Goal: Task Accomplishment & Management: Manage account settings

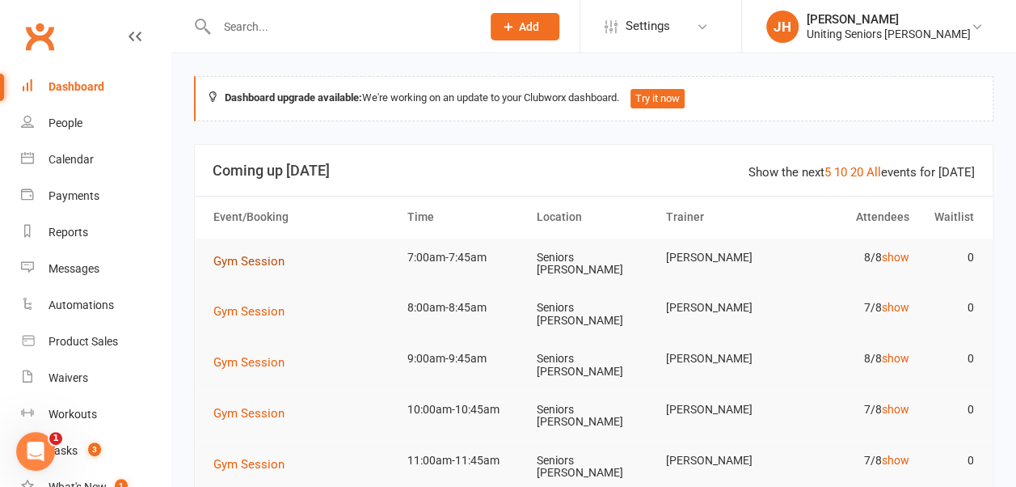
click at [239, 259] on span "Gym Session" at bounding box center [248, 261] width 71 height 15
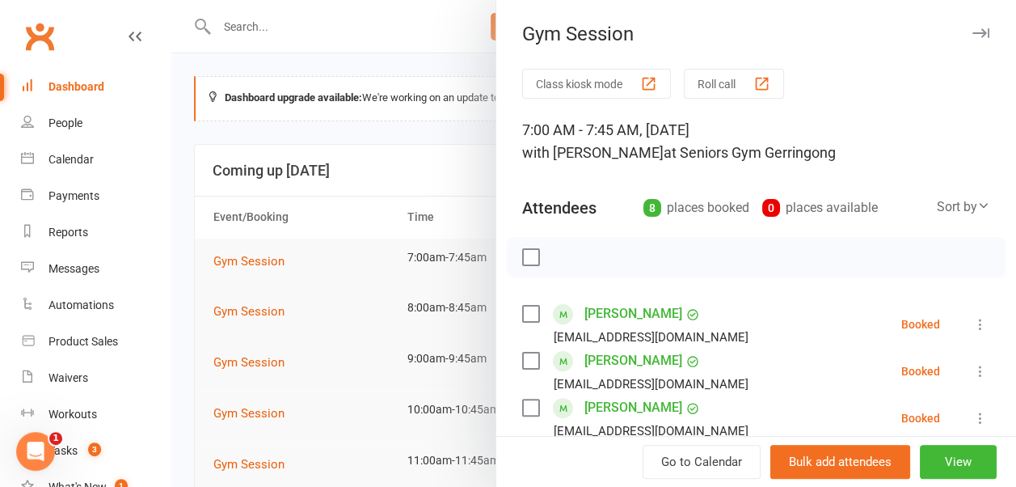
click at [301, 32] on div at bounding box center [593, 243] width 845 height 487
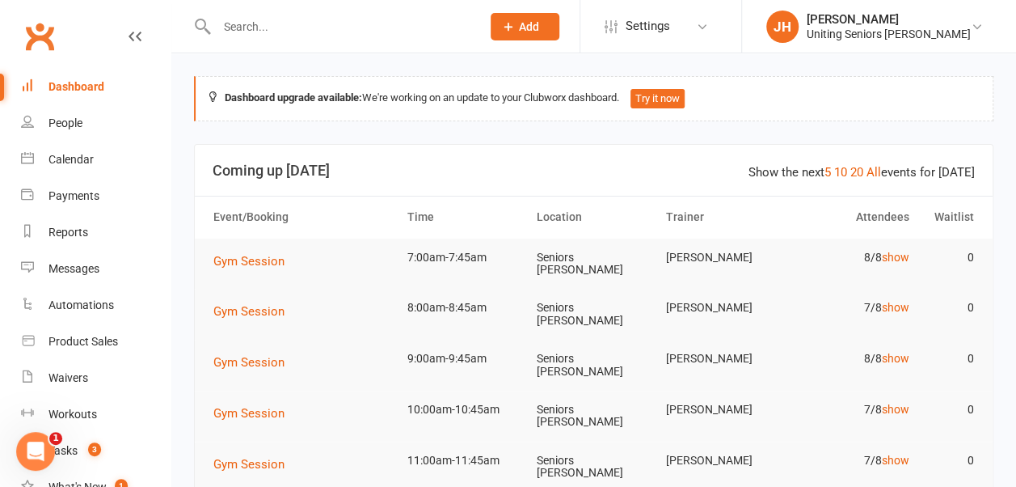
click at [268, 31] on input "text" at bounding box center [341, 26] width 258 height 23
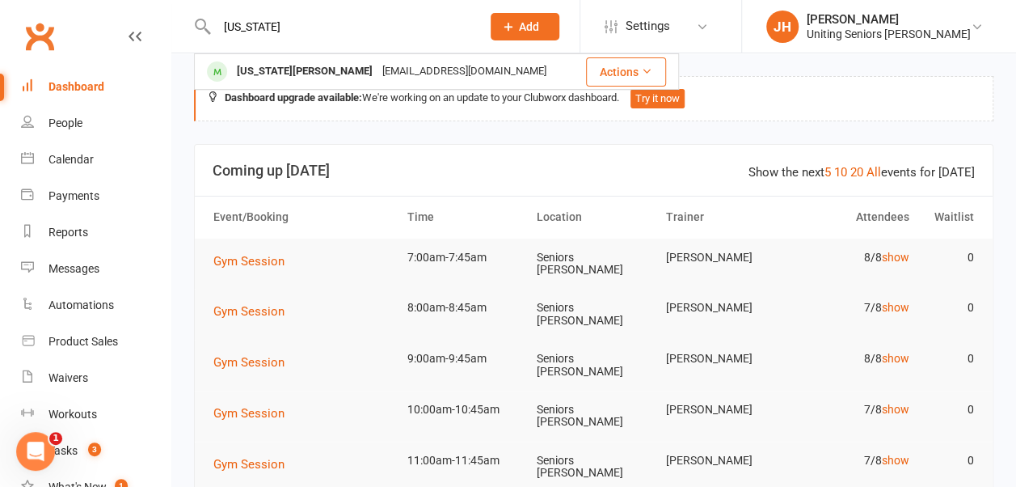
type input "virginia"
click at [272, 68] on div "[US_STATE][PERSON_NAME]" at bounding box center [305, 71] width 146 height 23
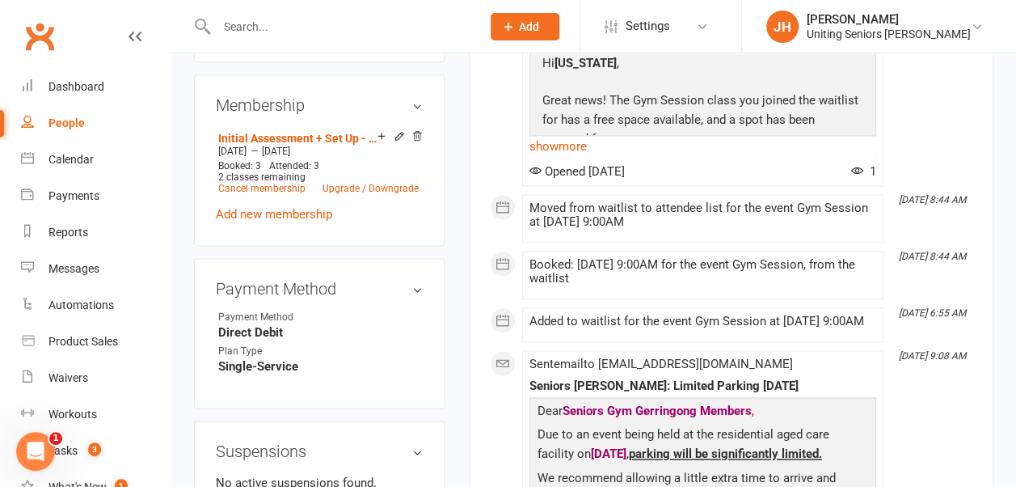
scroll to position [1059, 0]
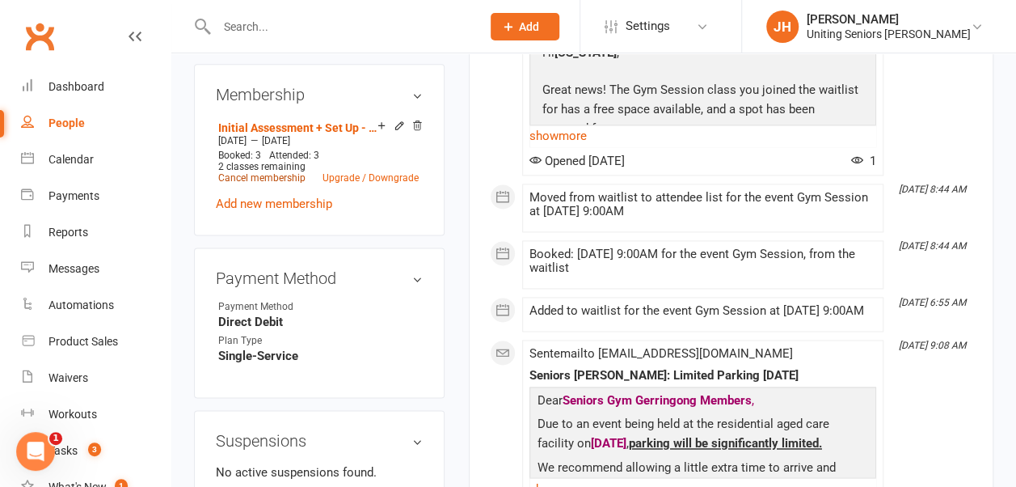
click at [270, 172] on link "Cancel membership" at bounding box center [261, 177] width 87 height 11
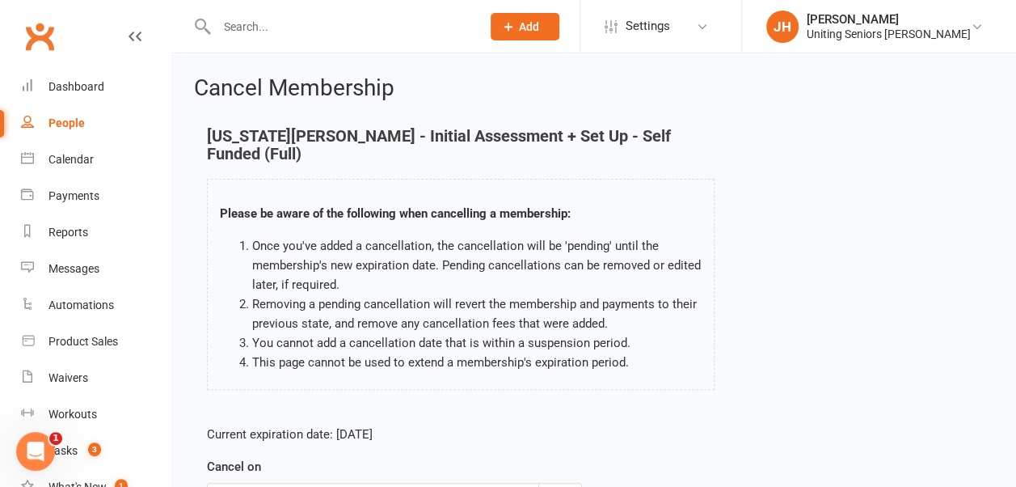
scroll to position [230, 0]
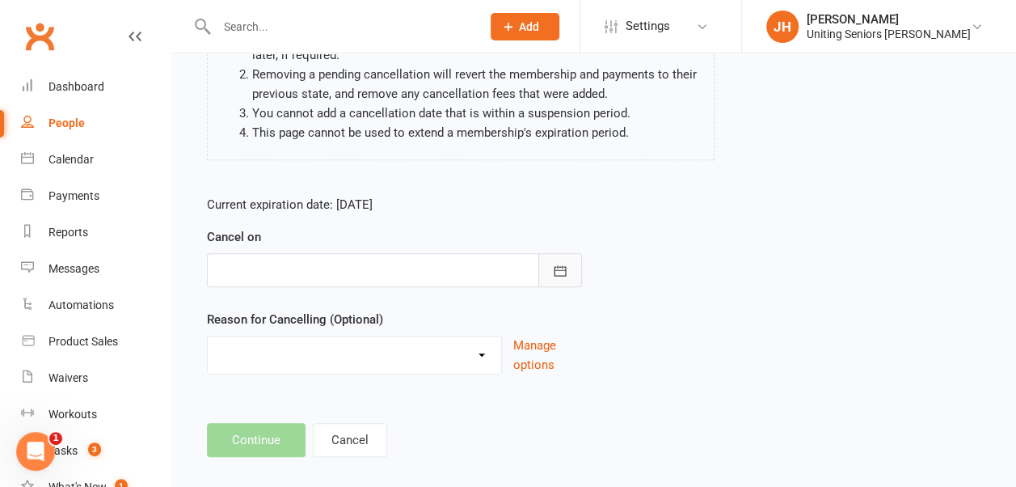
click at [576, 253] on button "button" at bounding box center [561, 270] width 44 height 34
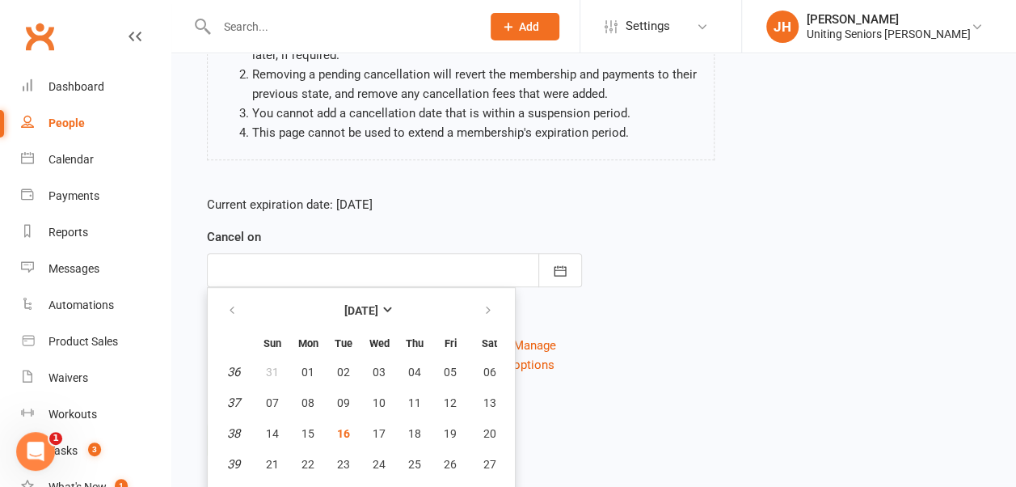
scroll to position [265, 0]
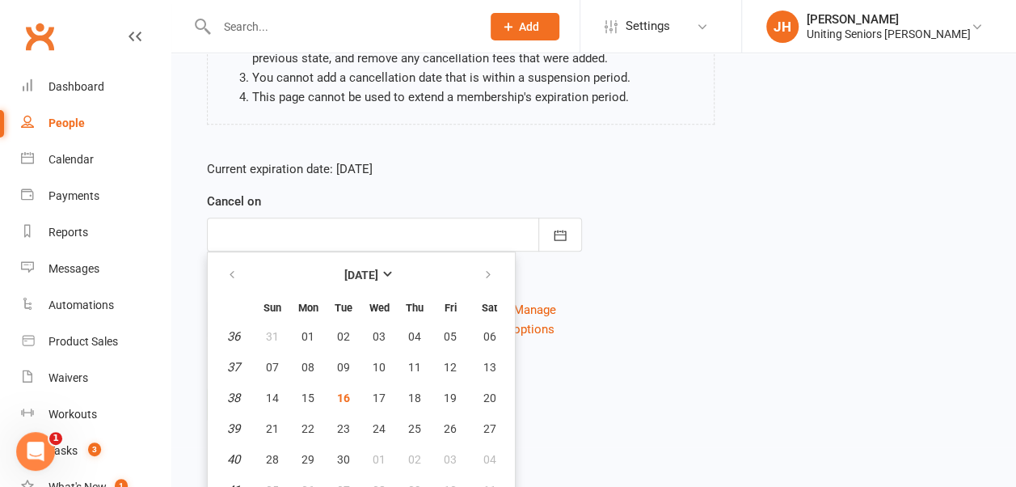
click at [576, 159] on p "Current expiration date: Sep 26 2025" at bounding box center [394, 168] width 375 height 19
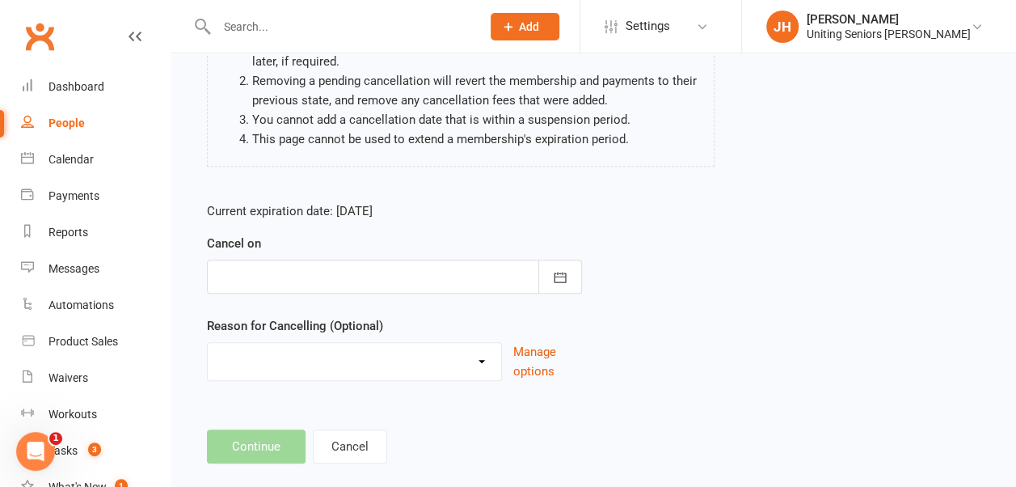
scroll to position [224, 0]
click at [362, 264] on div at bounding box center [394, 276] width 375 height 34
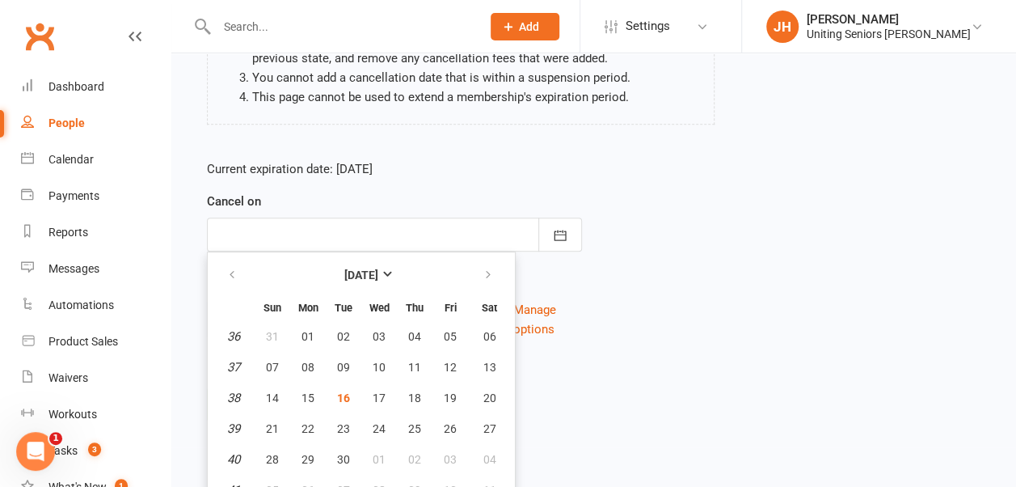
click at [621, 267] on div "Current expiration date: Sep 26 2025 Cancel on September 2025 Sun Mon Tue Wed T…" at bounding box center [594, 254] width 798 height 214
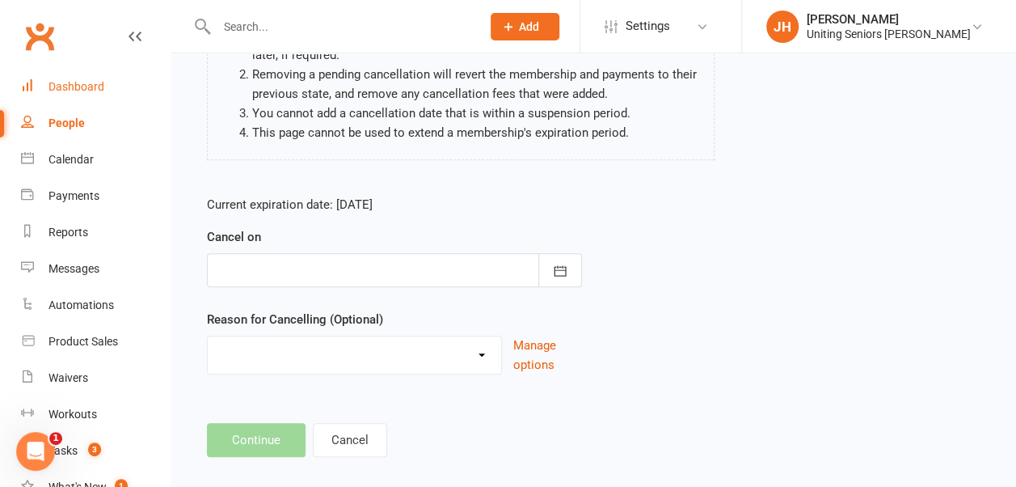
click at [85, 81] on div "Dashboard" at bounding box center [77, 86] width 56 height 13
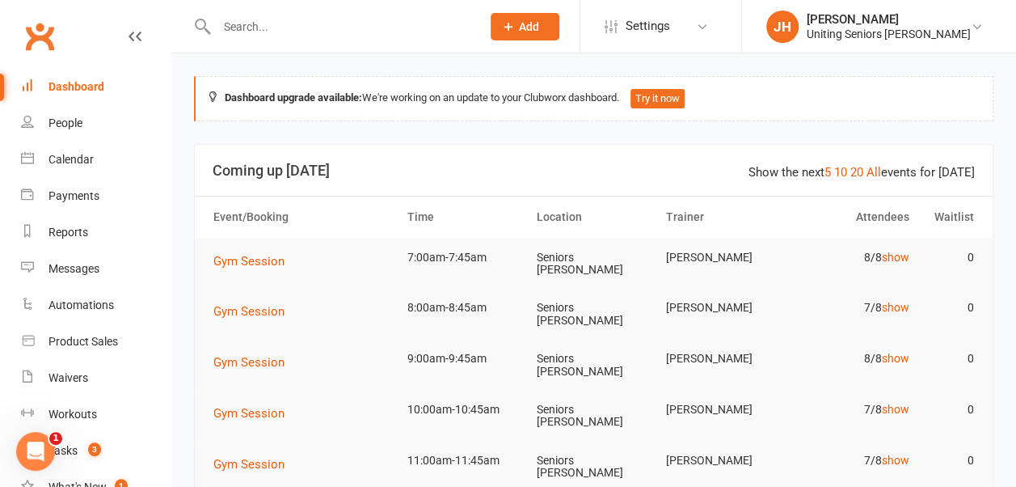
click at [262, 20] on input "text" at bounding box center [341, 26] width 258 height 23
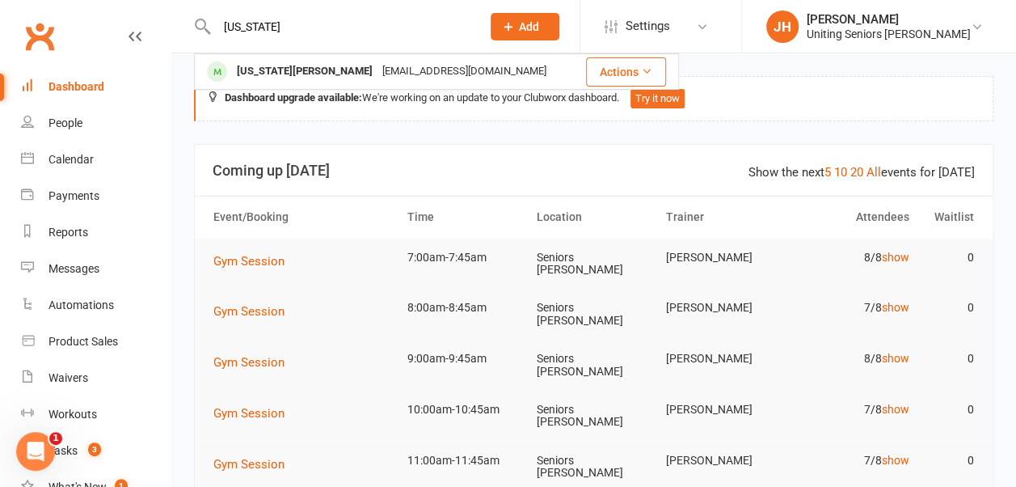
type input "virginia"
click at [283, 70] on div "[US_STATE][PERSON_NAME]" at bounding box center [305, 71] width 146 height 23
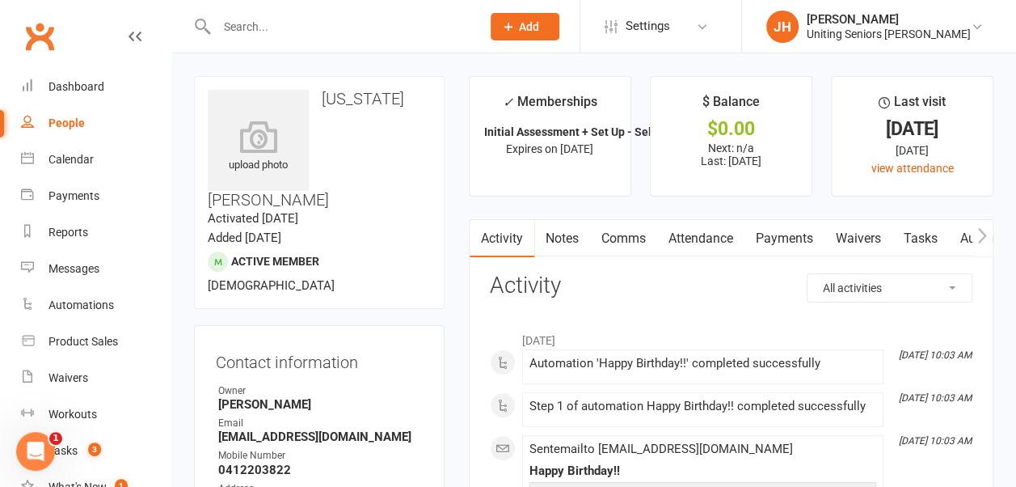
click at [678, 231] on link "Attendance" at bounding box center [700, 238] width 87 height 37
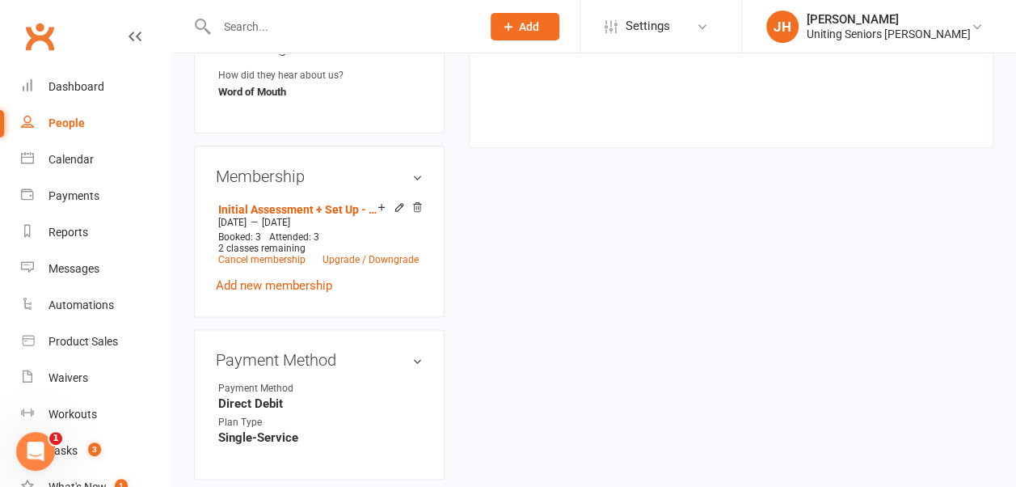
scroll to position [1012, 0]
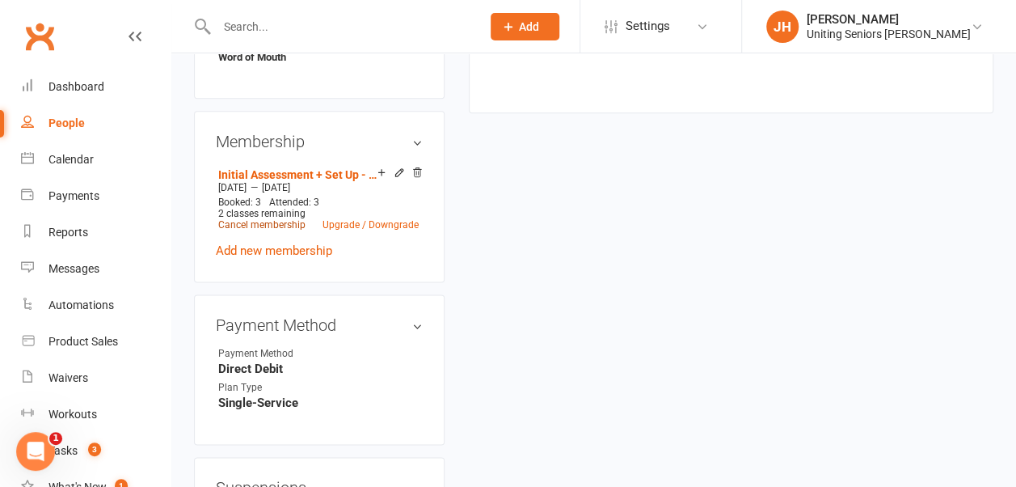
click at [270, 219] on link "Cancel membership" at bounding box center [261, 224] width 87 height 11
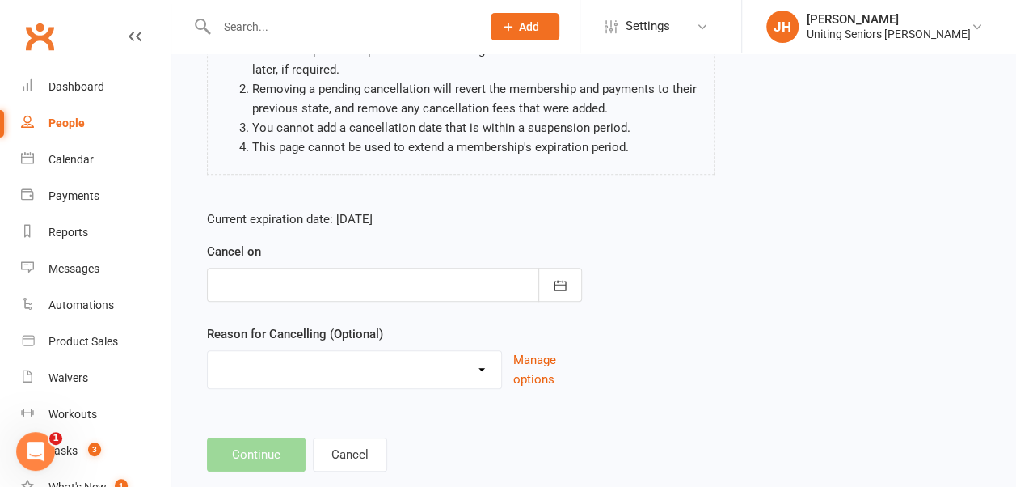
scroll to position [220, 0]
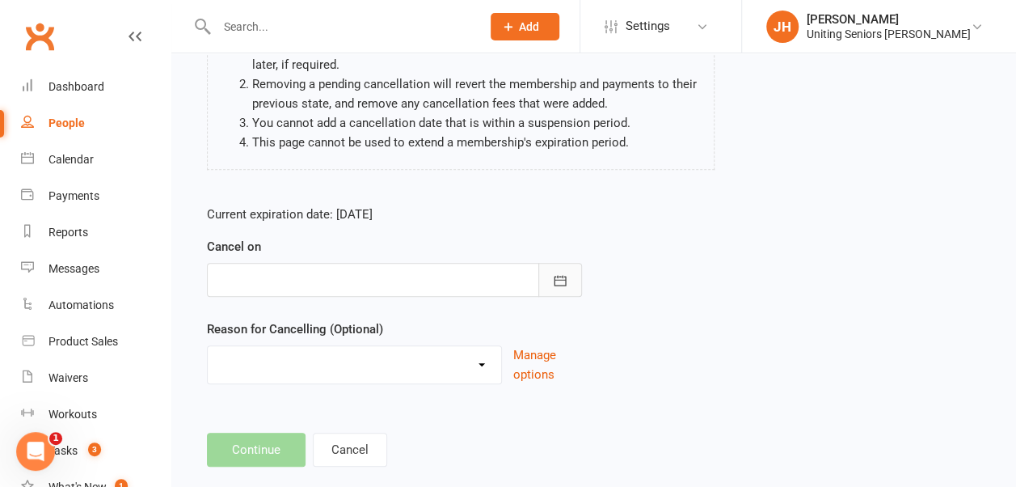
click at [561, 275] on icon "button" at bounding box center [560, 280] width 12 height 11
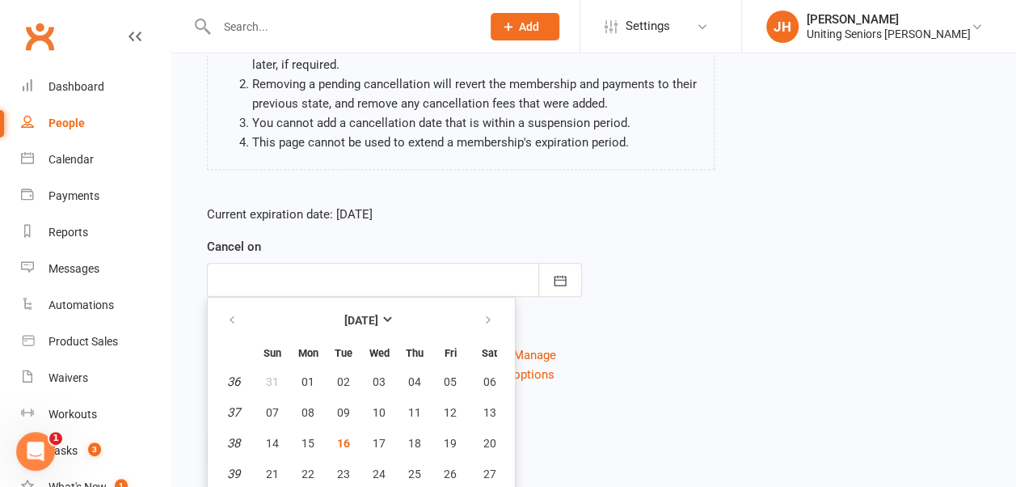
scroll to position [265, 0]
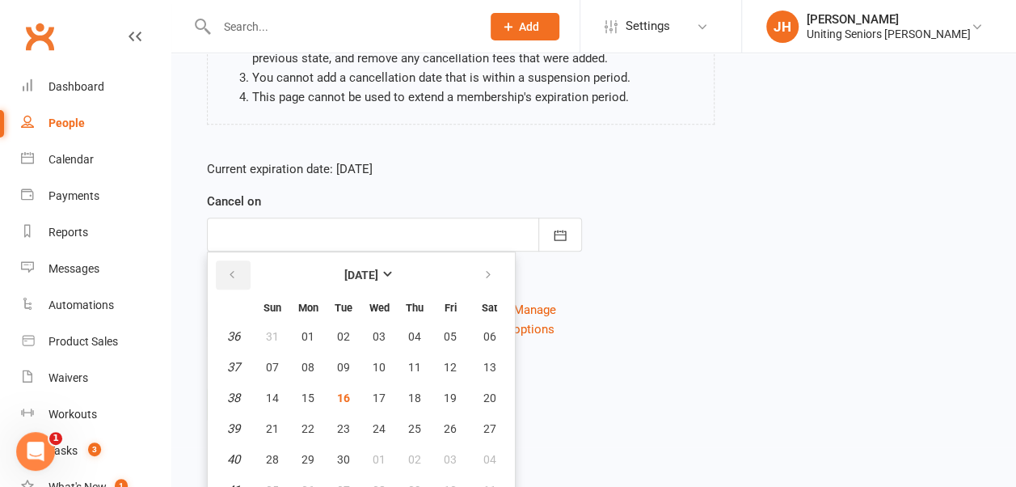
click at [230, 260] on button "button" at bounding box center [233, 274] width 35 height 29
click at [491, 361] on span "12" at bounding box center [490, 367] width 13 height 13
type input "12 Jul 2025"
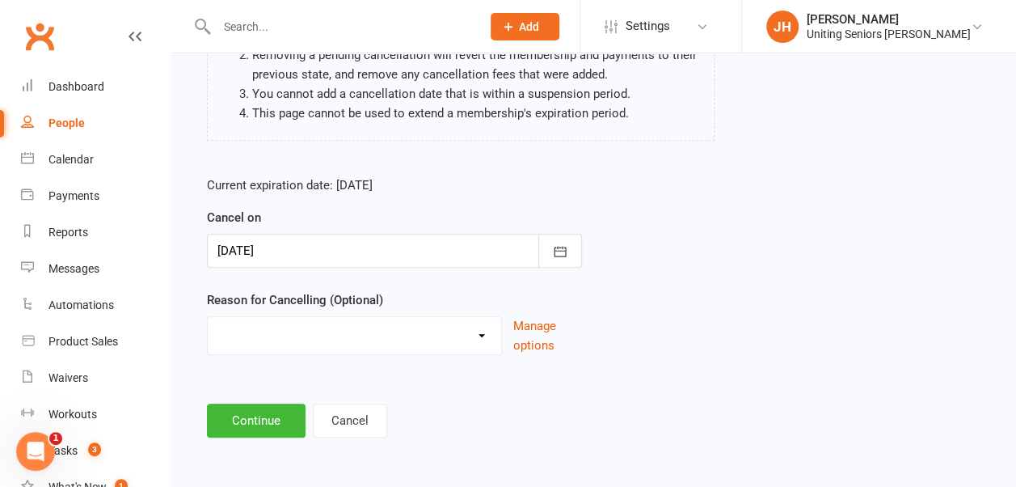
scroll to position [230, 0]
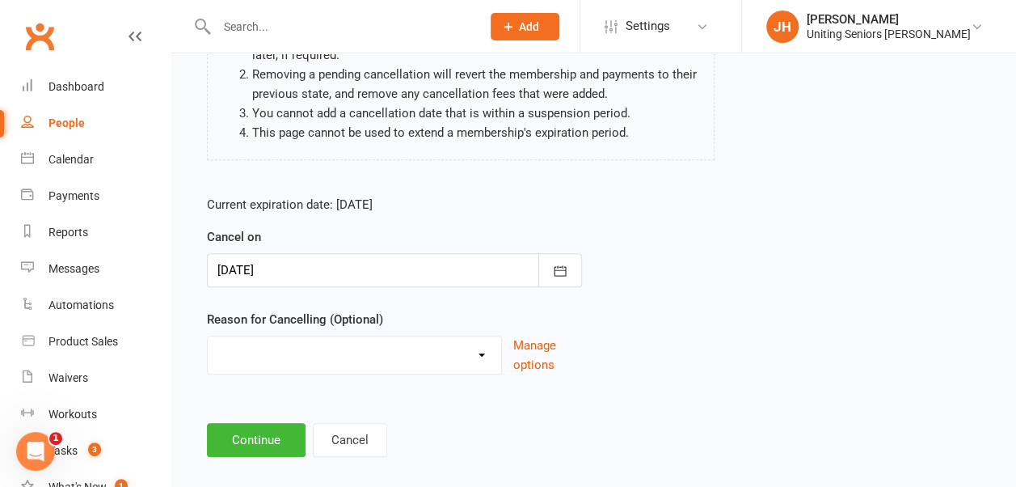
click at [491, 345] on select "Holiday Injury Other reason" at bounding box center [355, 352] width 294 height 32
click at [563, 391] on main "Virginia O'Brien - Initial Assessment + Set Up - Self Funded (Full) Please be a…" at bounding box center [594, 177] width 800 height 560
click at [283, 423] on button "Continue" at bounding box center [256, 440] width 99 height 34
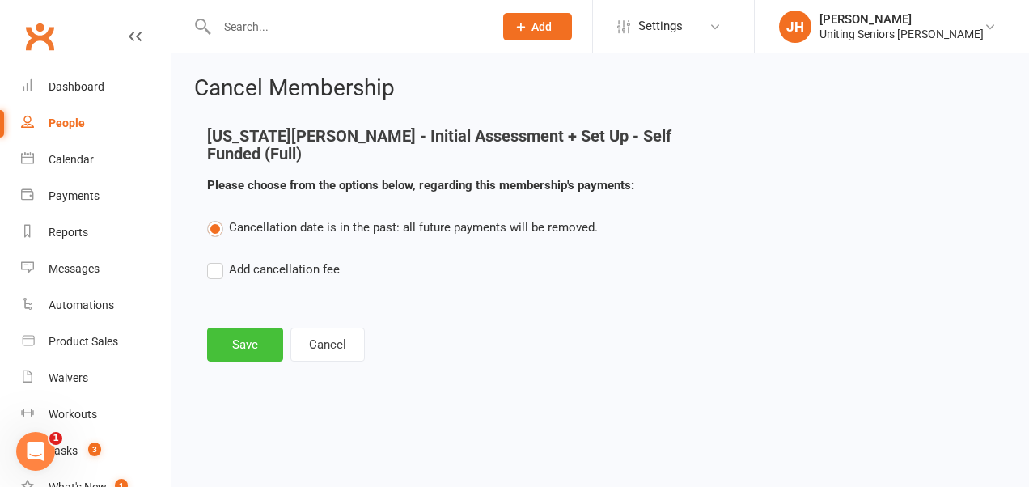
click at [251, 328] on button "Save" at bounding box center [245, 345] width 76 height 34
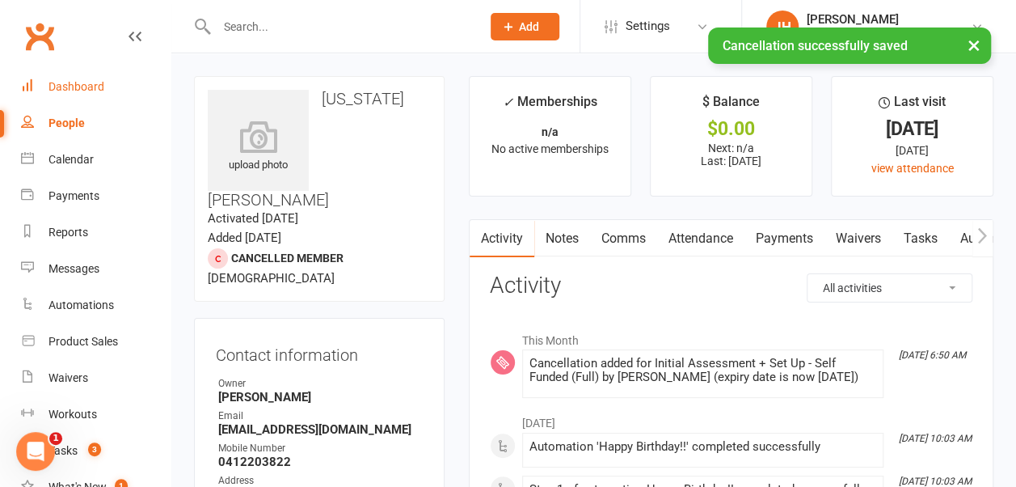
click at [74, 81] on div "Dashboard" at bounding box center [77, 86] width 56 height 13
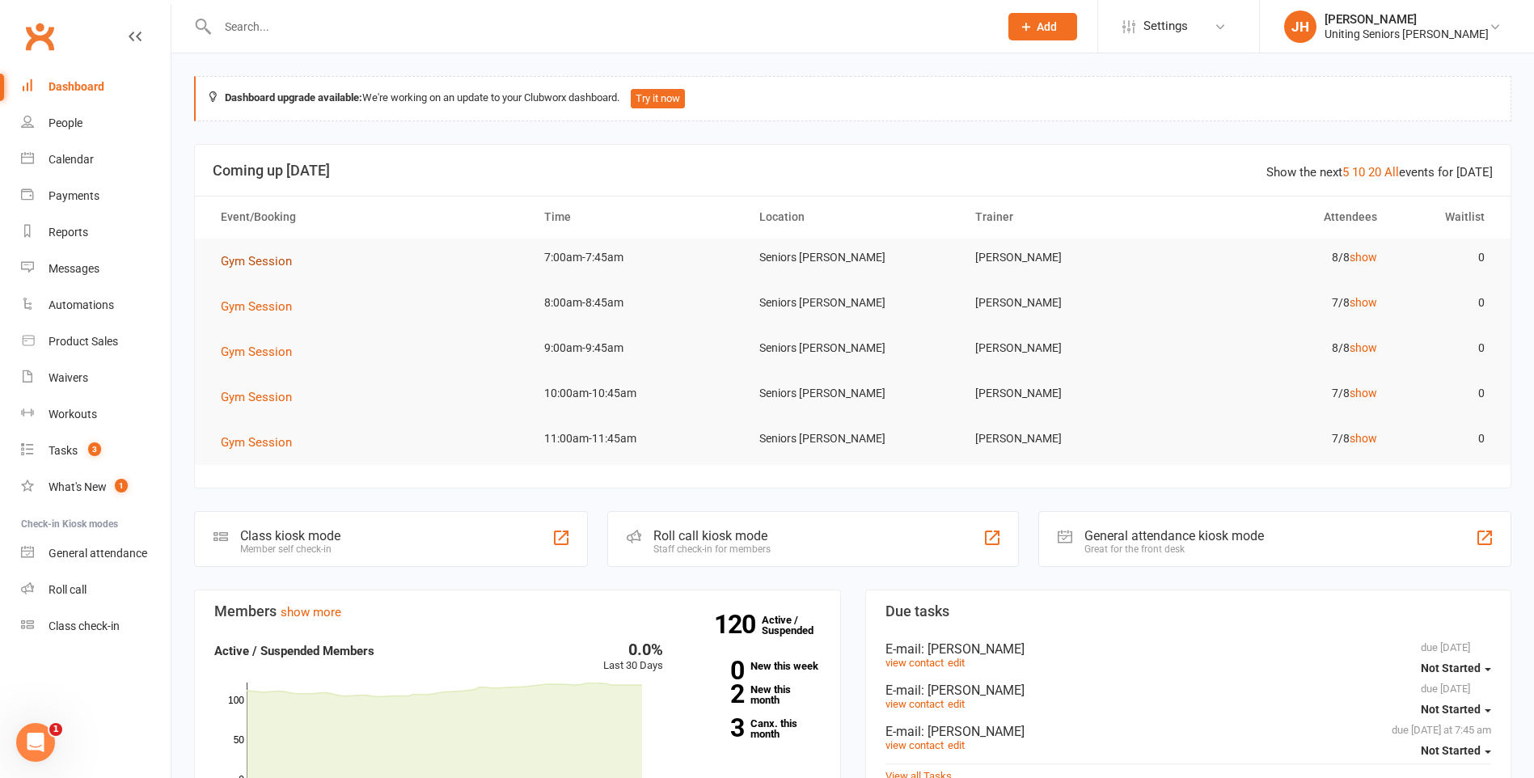
click at [239, 259] on span "Gym Session" at bounding box center [256, 261] width 71 height 15
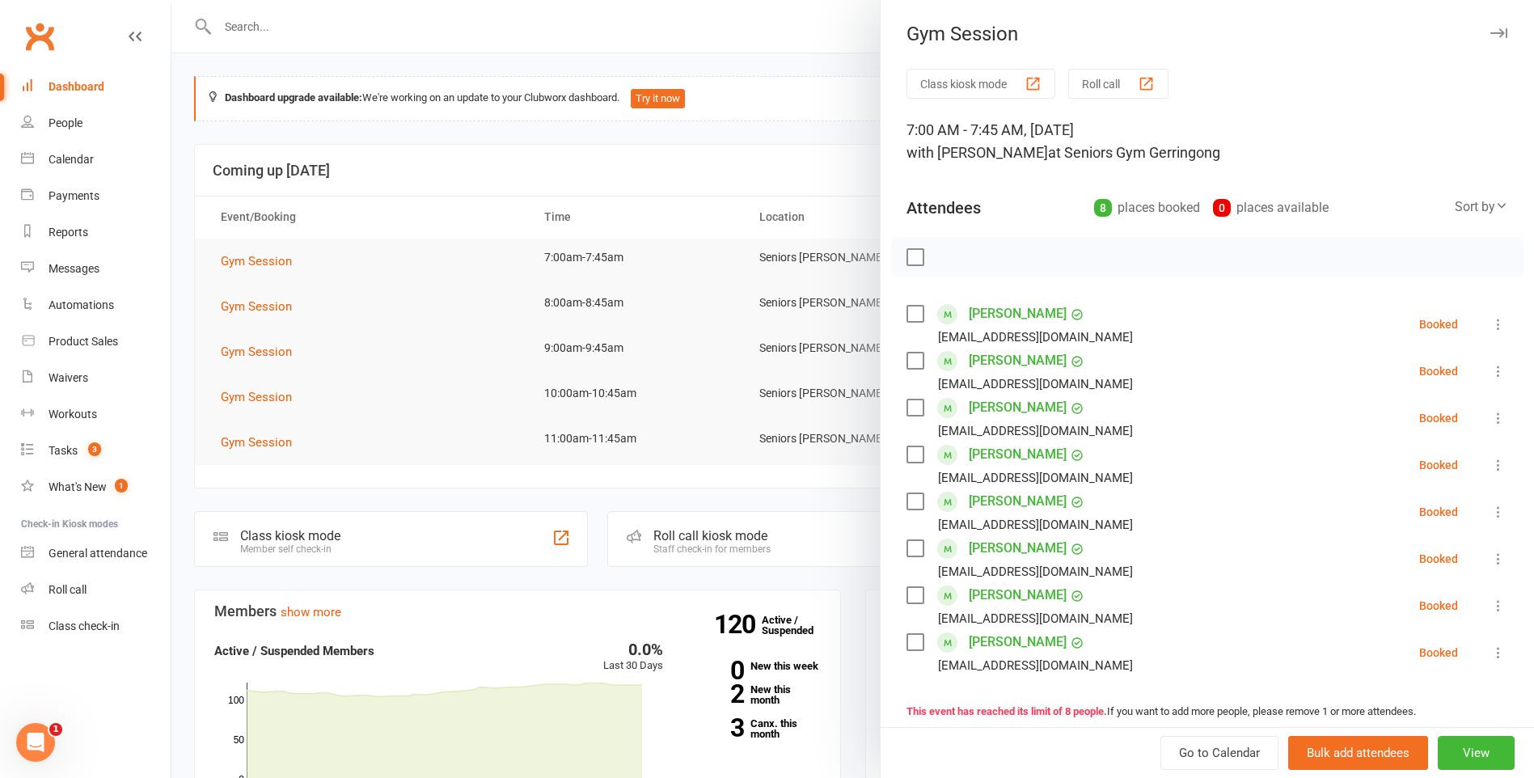
click at [1490, 324] on icon at bounding box center [1498, 324] width 16 height 16
click at [1431, 416] on link "Check in" at bounding box center [1420, 420] width 174 height 32
click at [1490, 369] on icon at bounding box center [1498, 371] width 16 height 16
click at [1420, 466] on link "Check in" at bounding box center [1420, 467] width 174 height 32
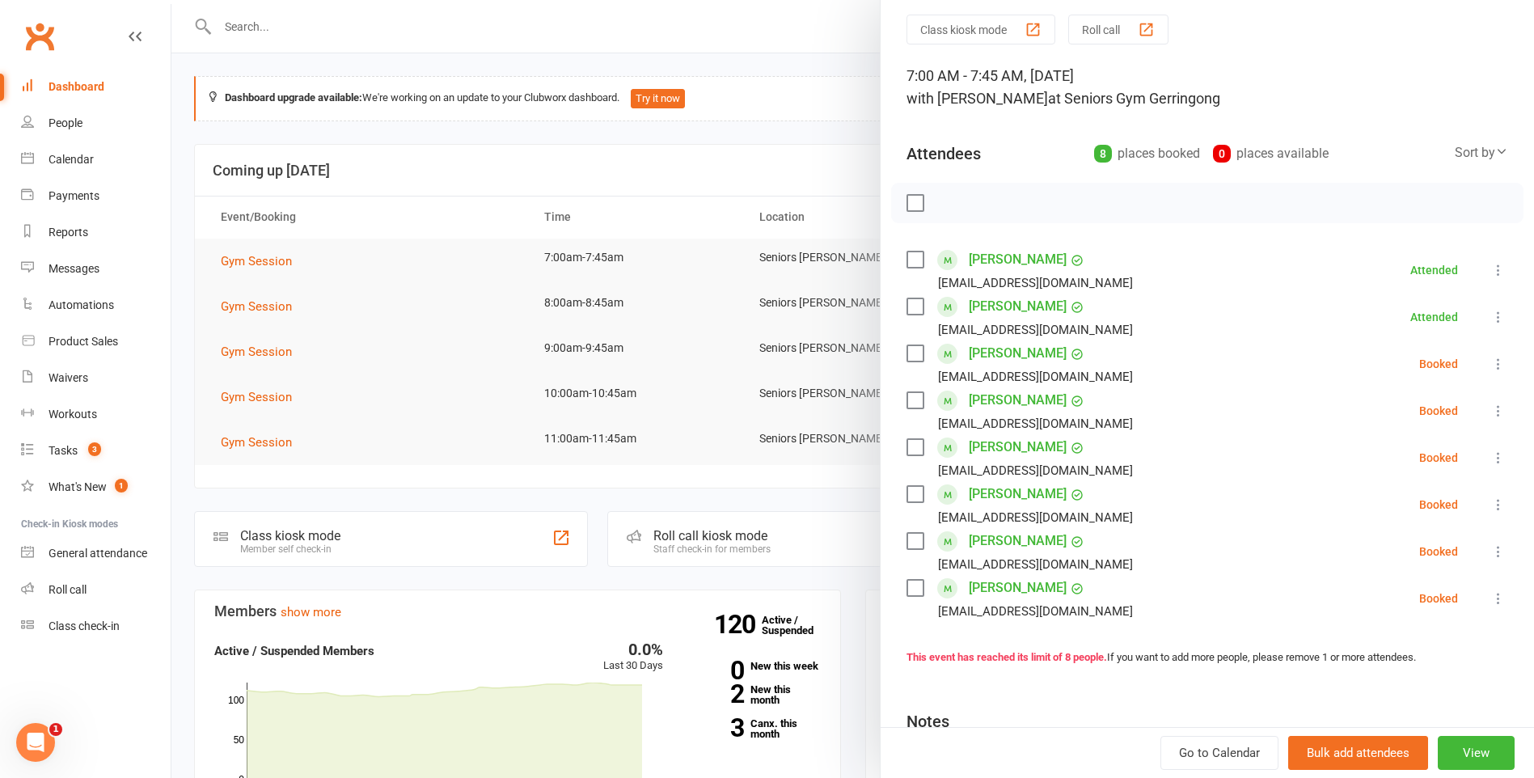
scroll to position [81, 0]
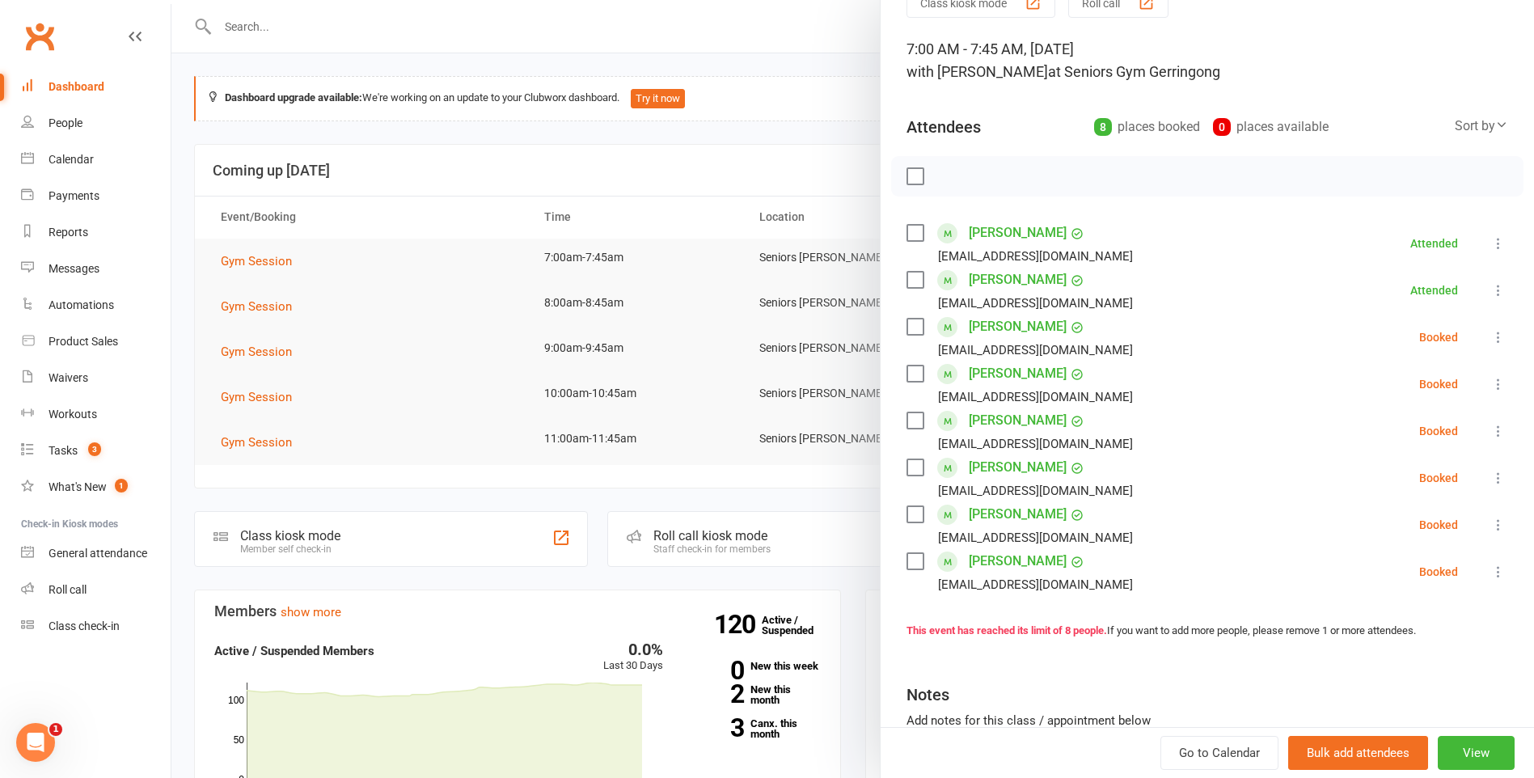
click at [911, 323] on label at bounding box center [915, 327] width 16 height 16
click at [910, 366] on label at bounding box center [915, 374] width 16 height 16
click at [907, 418] on label at bounding box center [915, 420] width 16 height 16
click at [912, 464] on label at bounding box center [915, 467] width 16 height 16
click at [907, 510] on label at bounding box center [915, 514] width 16 height 16
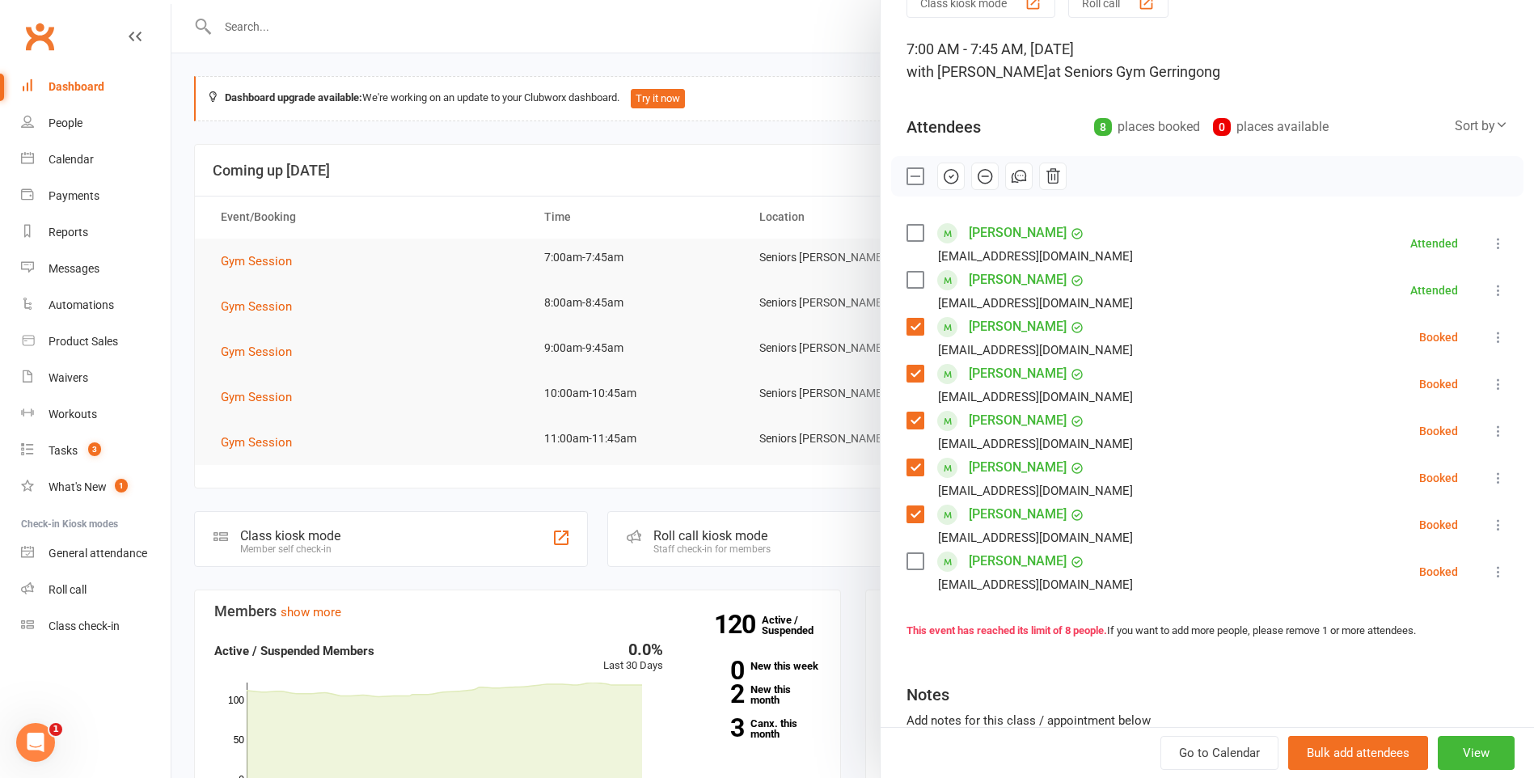
click at [907, 561] on label at bounding box center [915, 561] width 16 height 16
click at [947, 180] on icon "button" at bounding box center [951, 176] width 18 height 18
click at [756, 250] on div at bounding box center [852, 389] width 1363 height 778
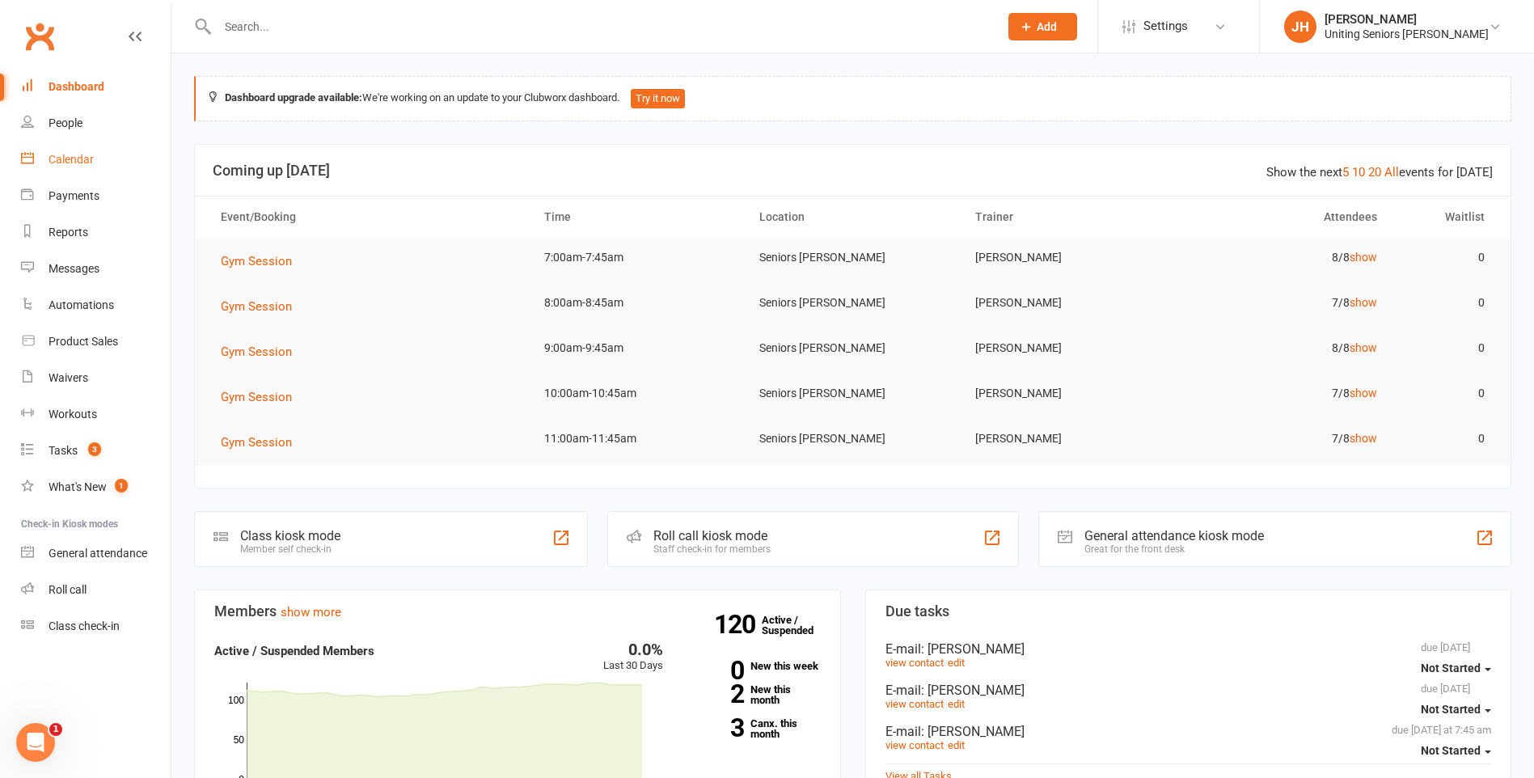
click at [69, 159] on div "Calendar" at bounding box center [71, 159] width 45 height 13
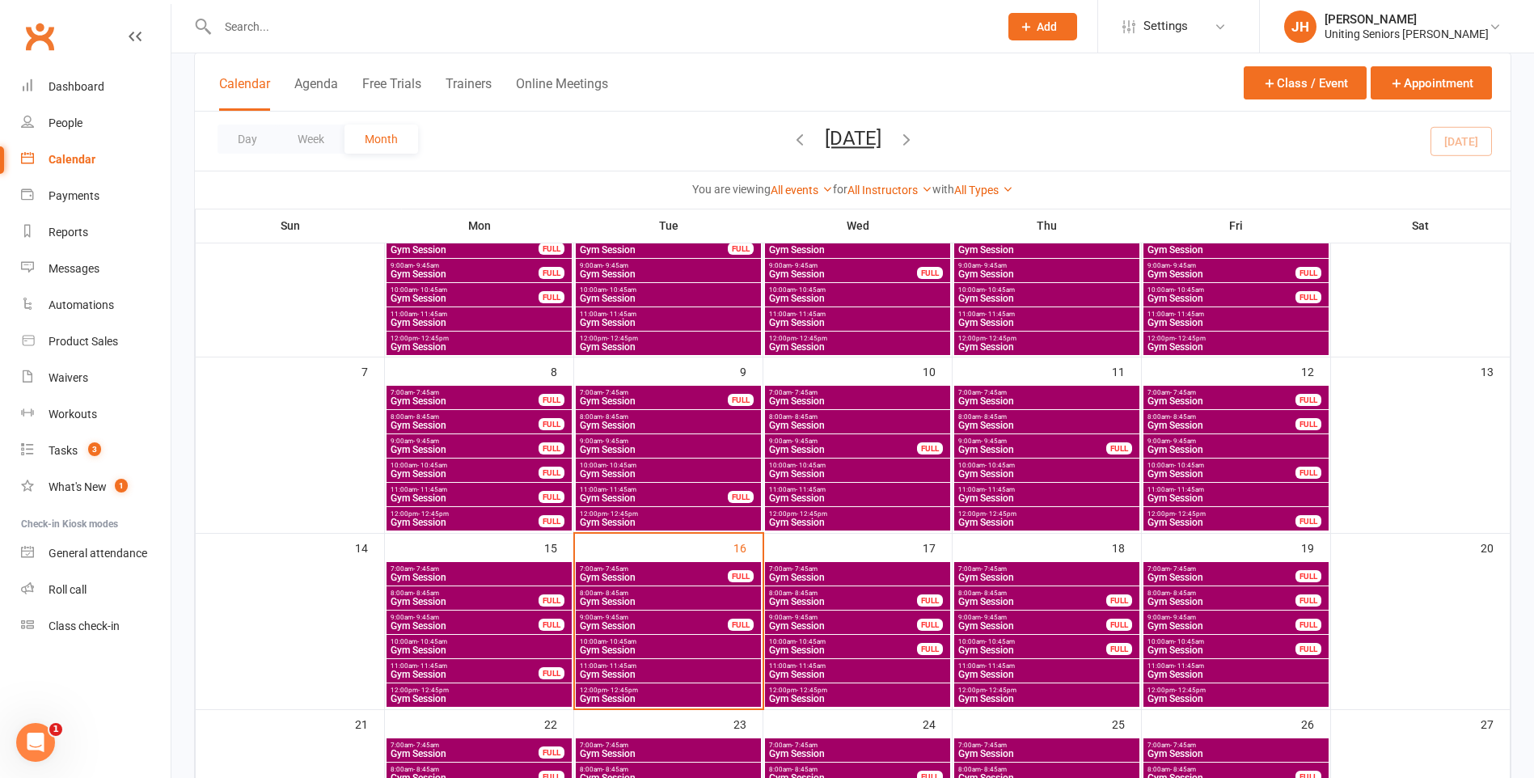
scroll to position [243, 0]
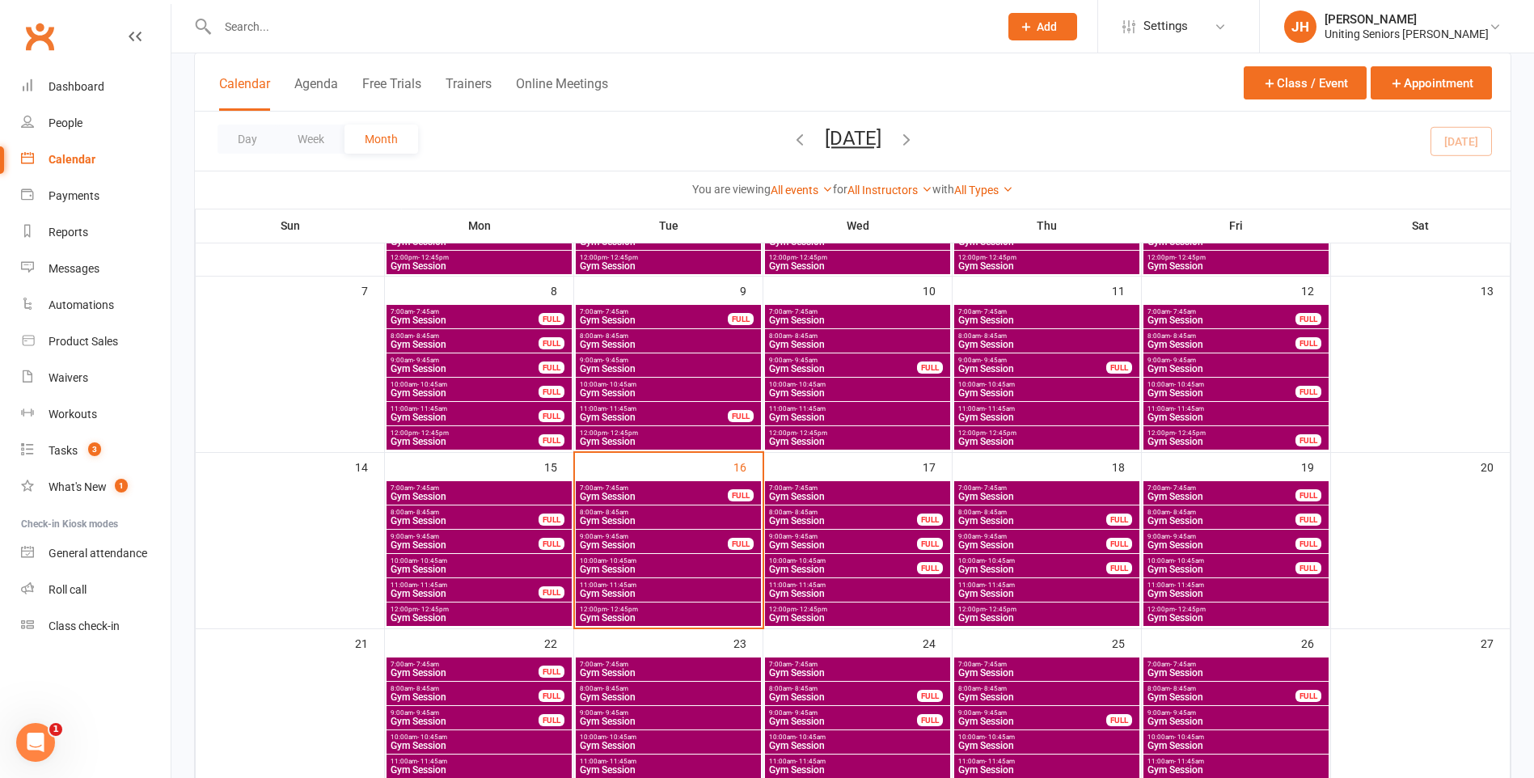
click at [647, 519] on span "Gym Session" at bounding box center [668, 521] width 179 height 10
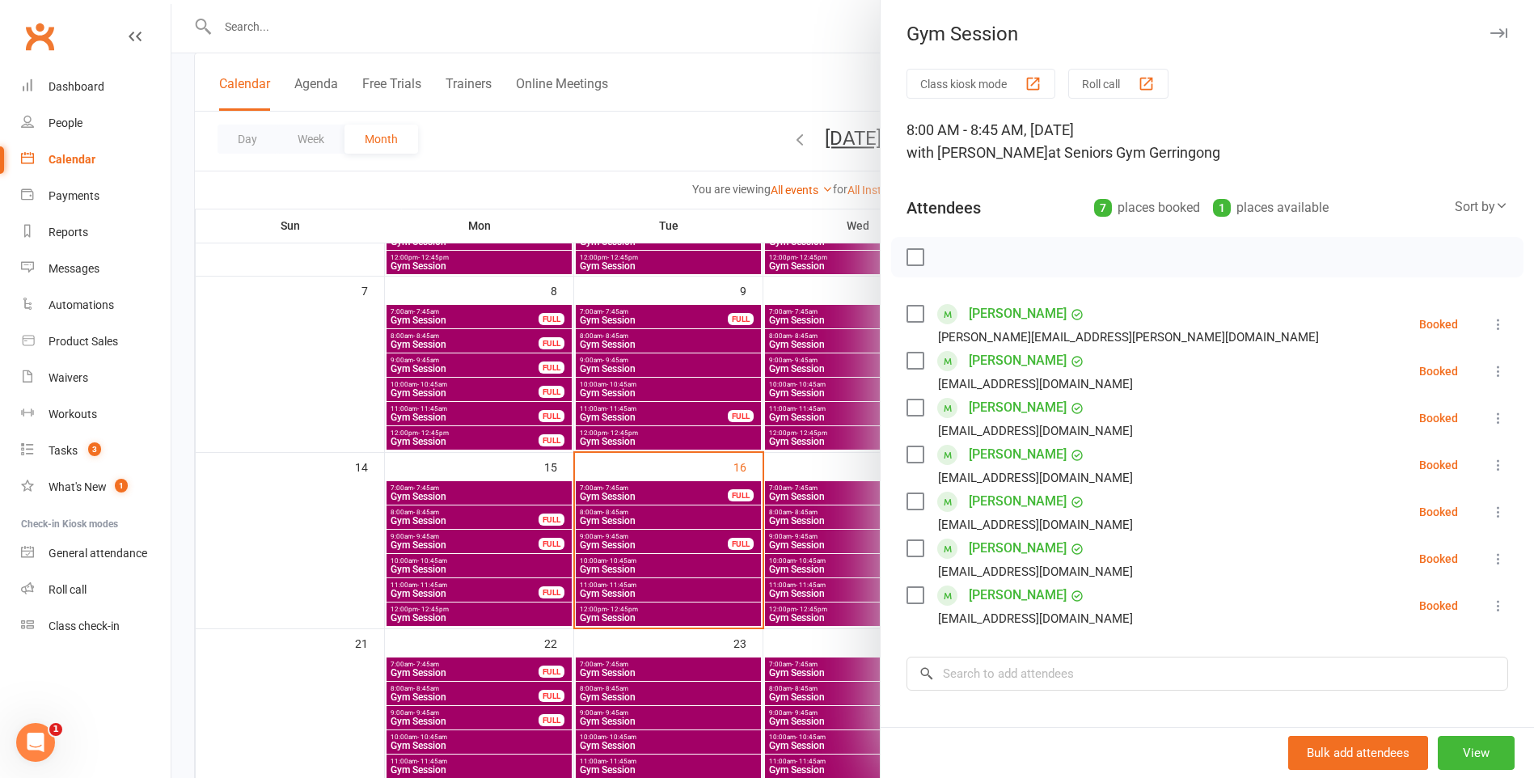
scroll to position [323, 0]
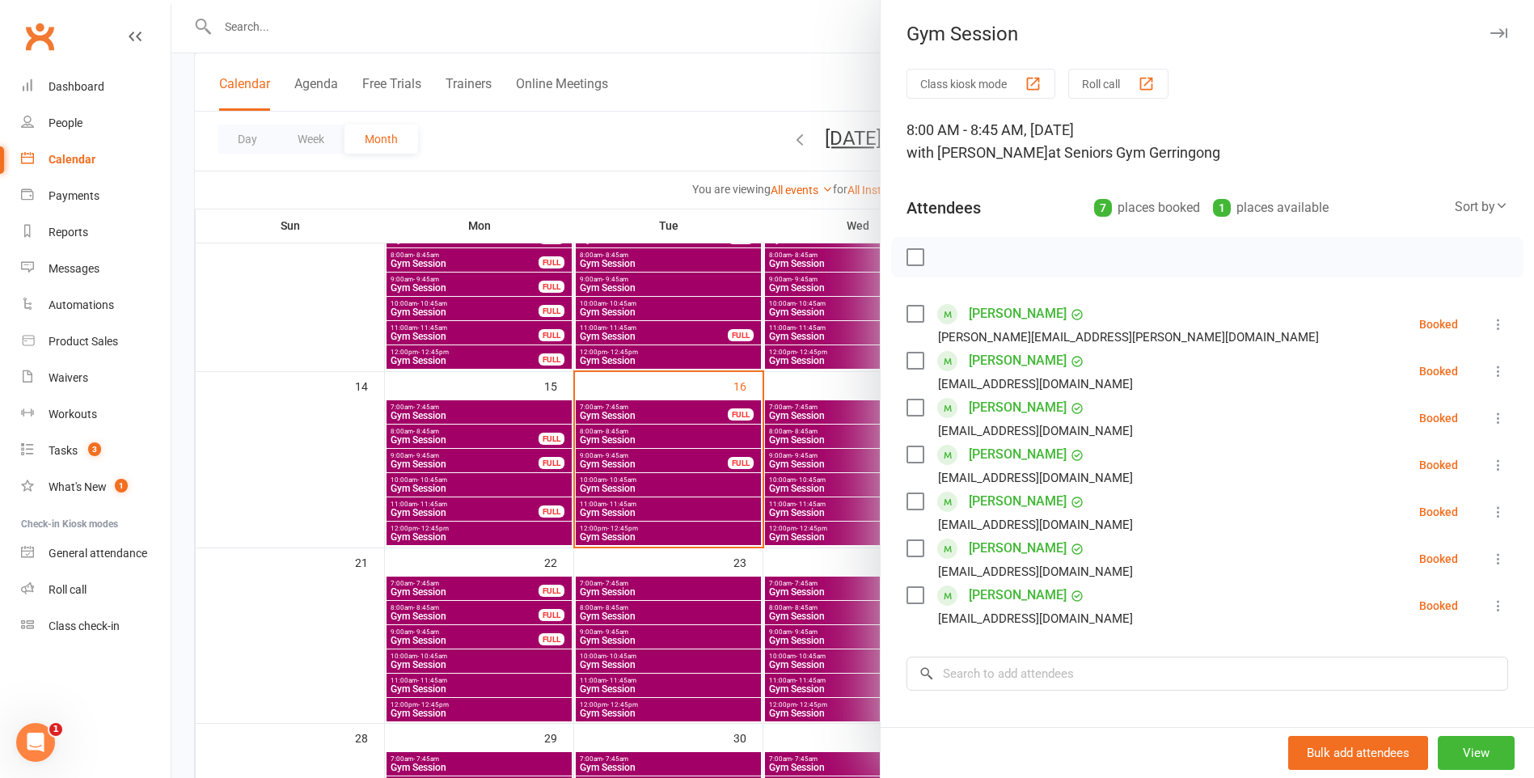
click at [659, 459] on div at bounding box center [852, 389] width 1363 height 778
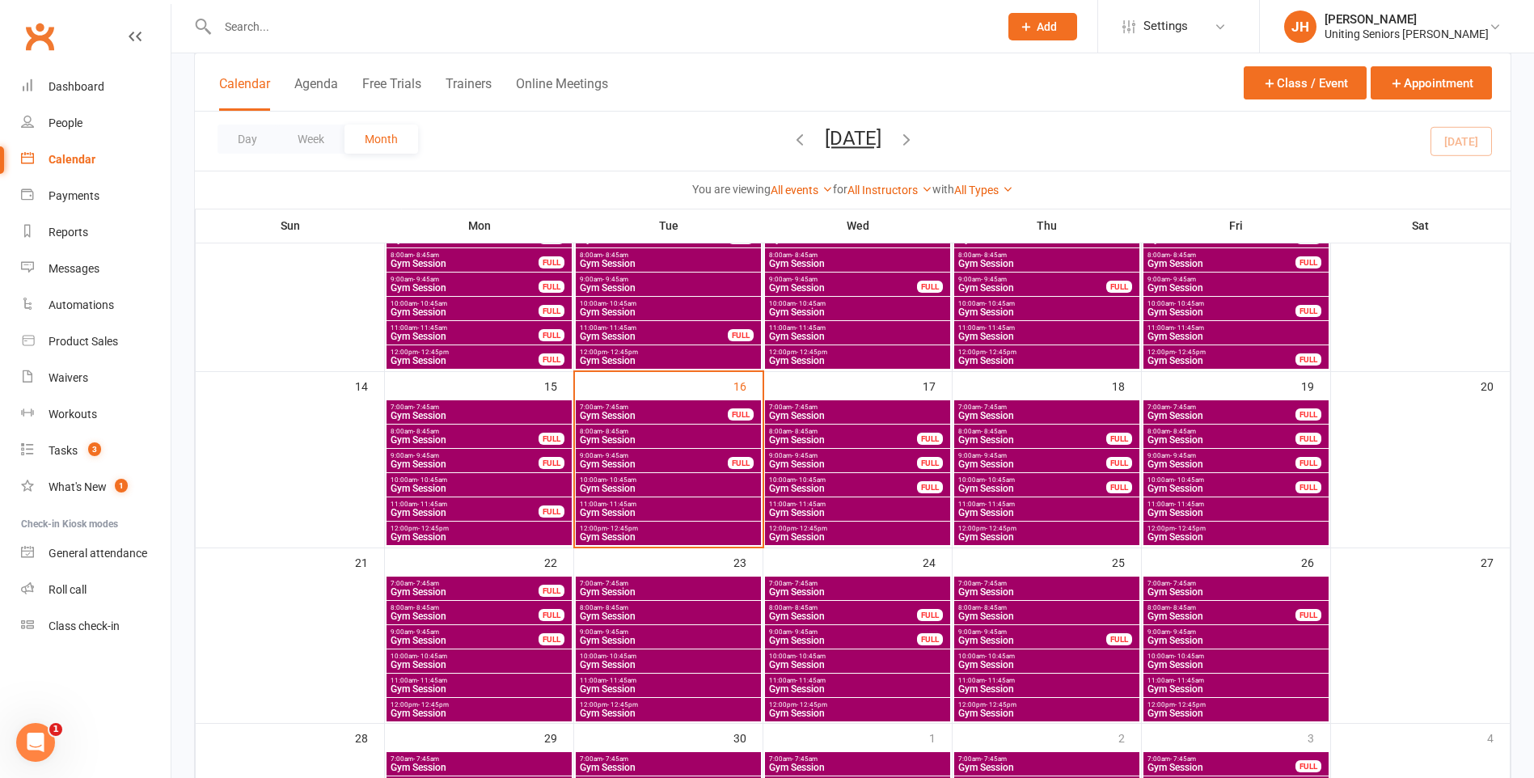
click at [665, 460] on span "Gym Session" at bounding box center [654, 464] width 150 height 10
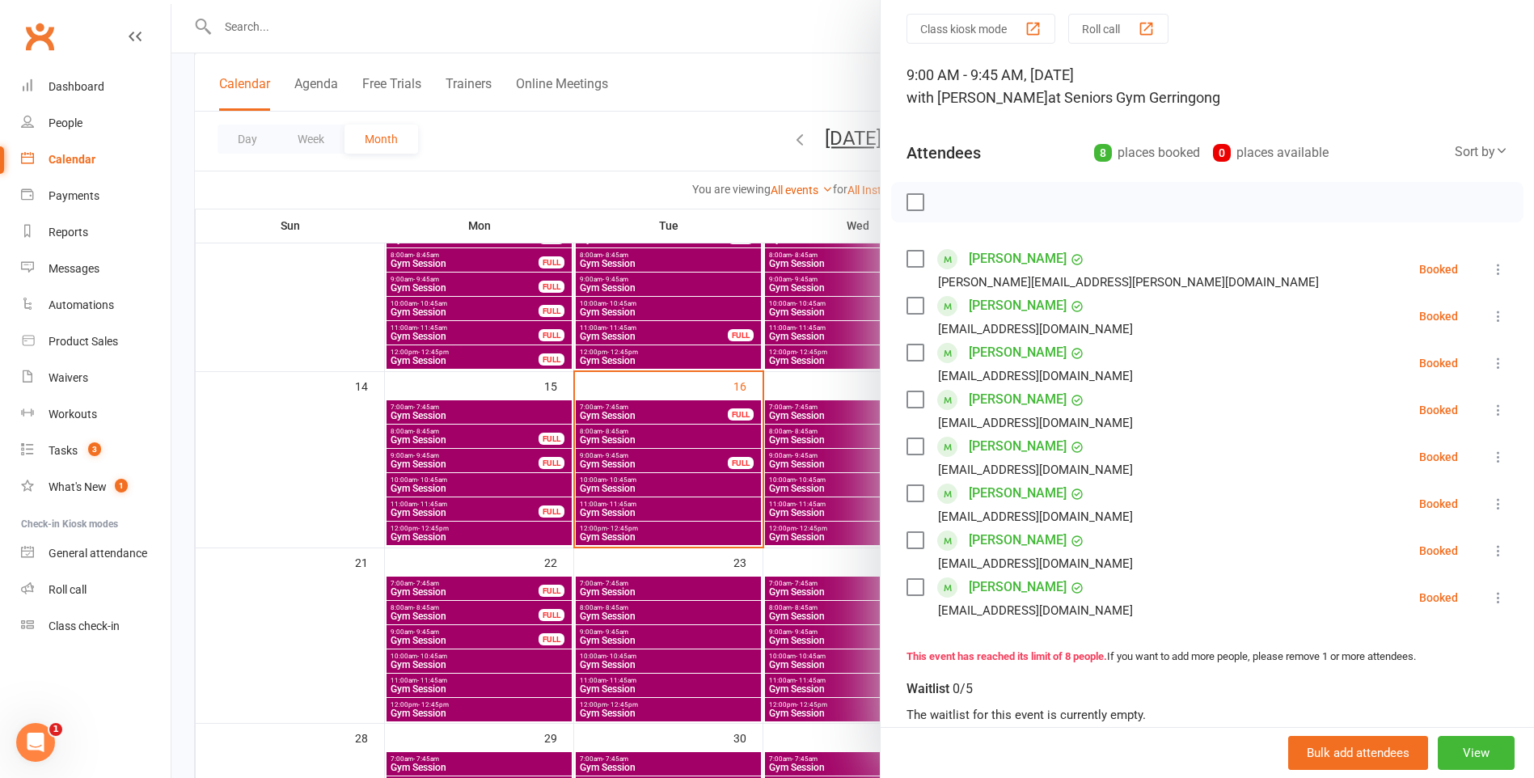
scroll to position [81, 0]
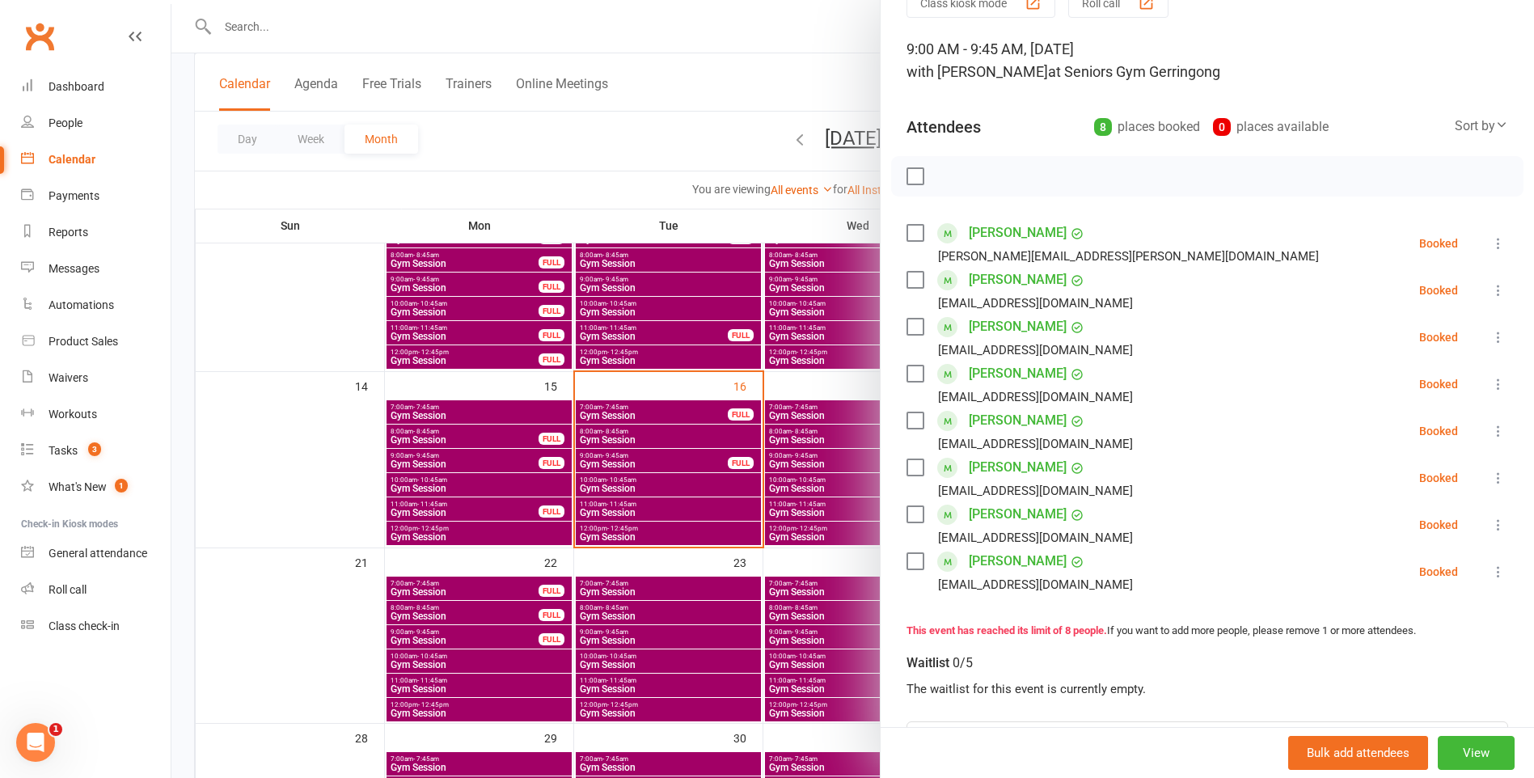
click at [666, 484] on div at bounding box center [852, 389] width 1363 height 778
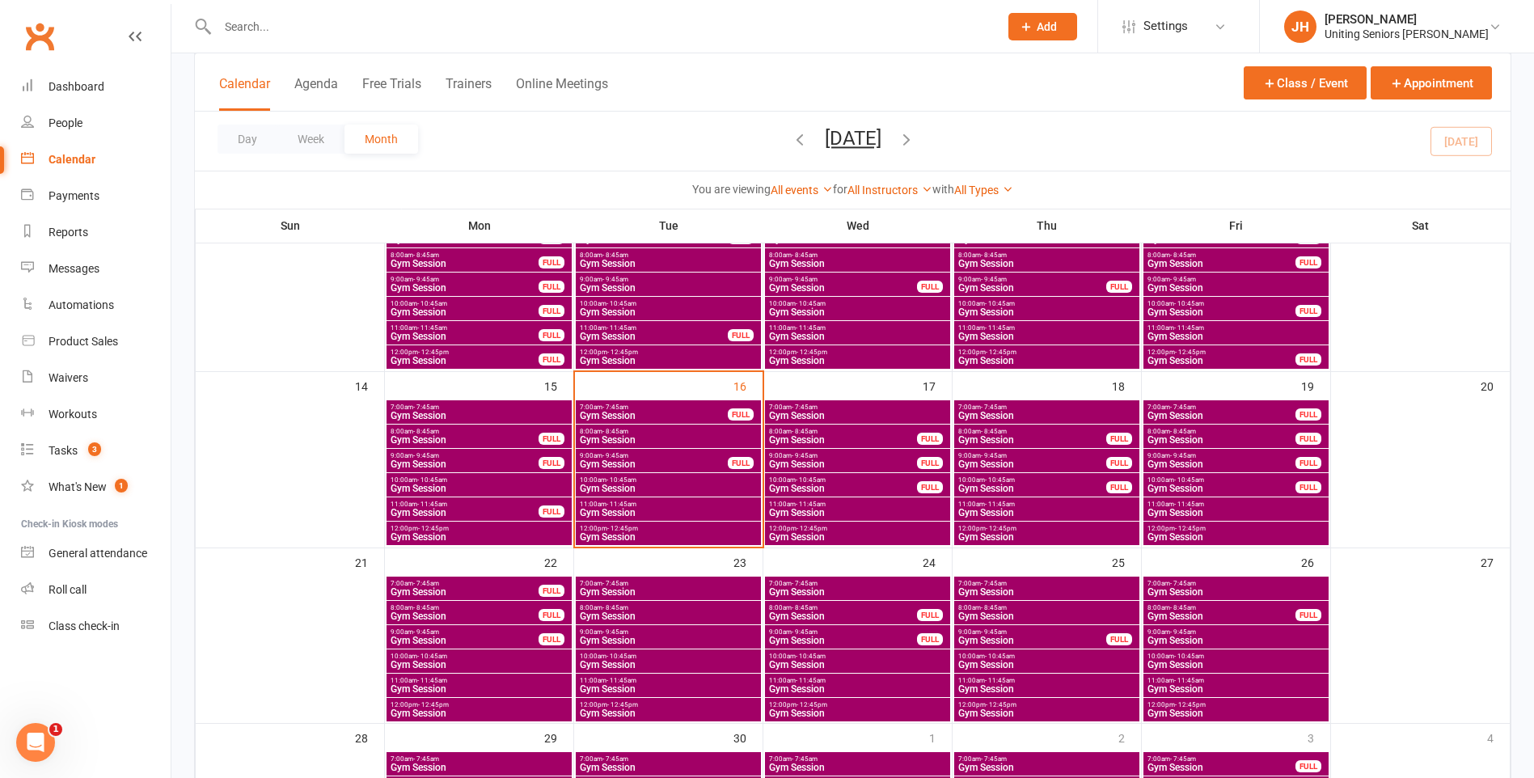
click at [666, 484] on span "Gym Session" at bounding box center [668, 489] width 179 height 10
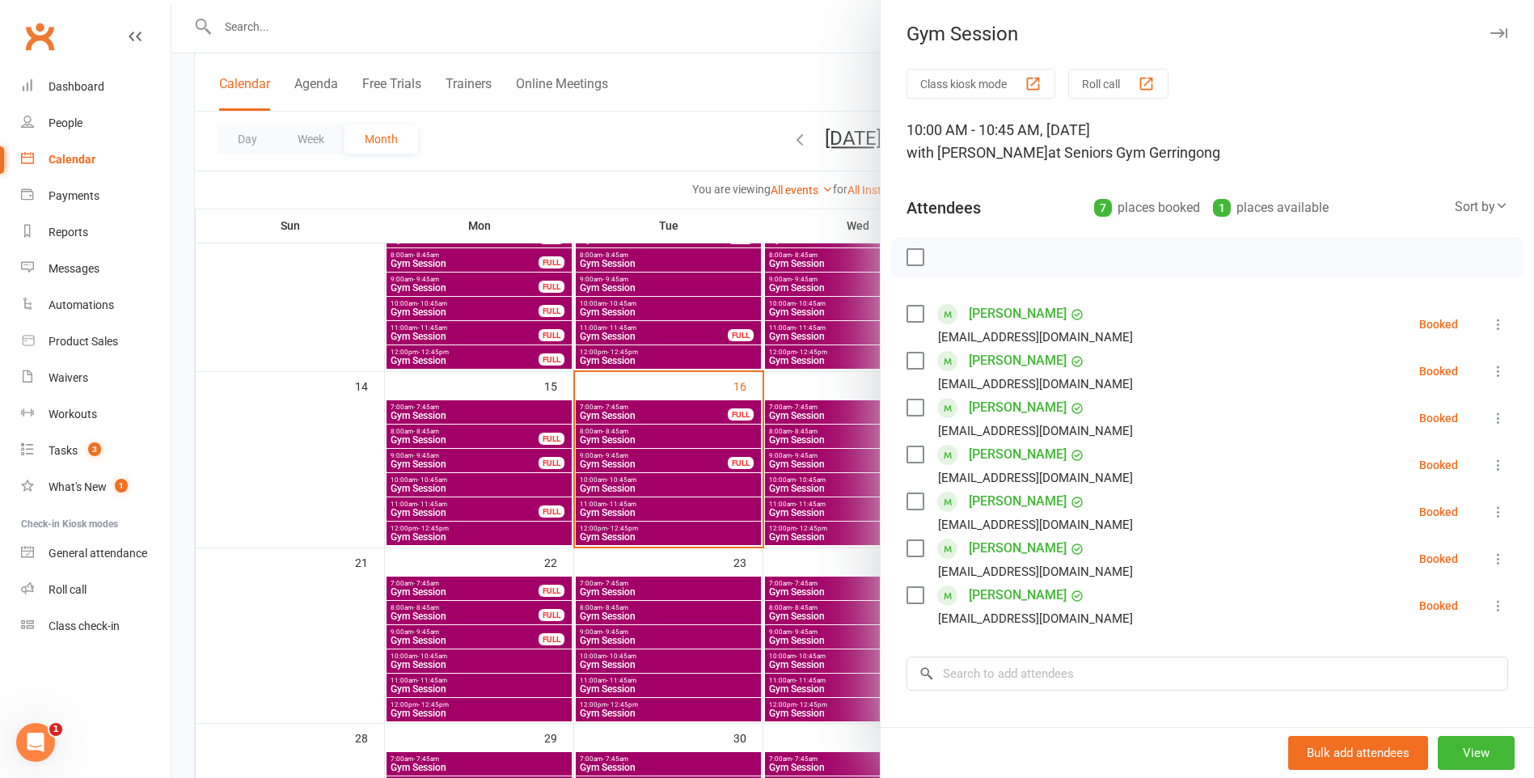
click at [677, 504] on div at bounding box center [852, 389] width 1363 height 778
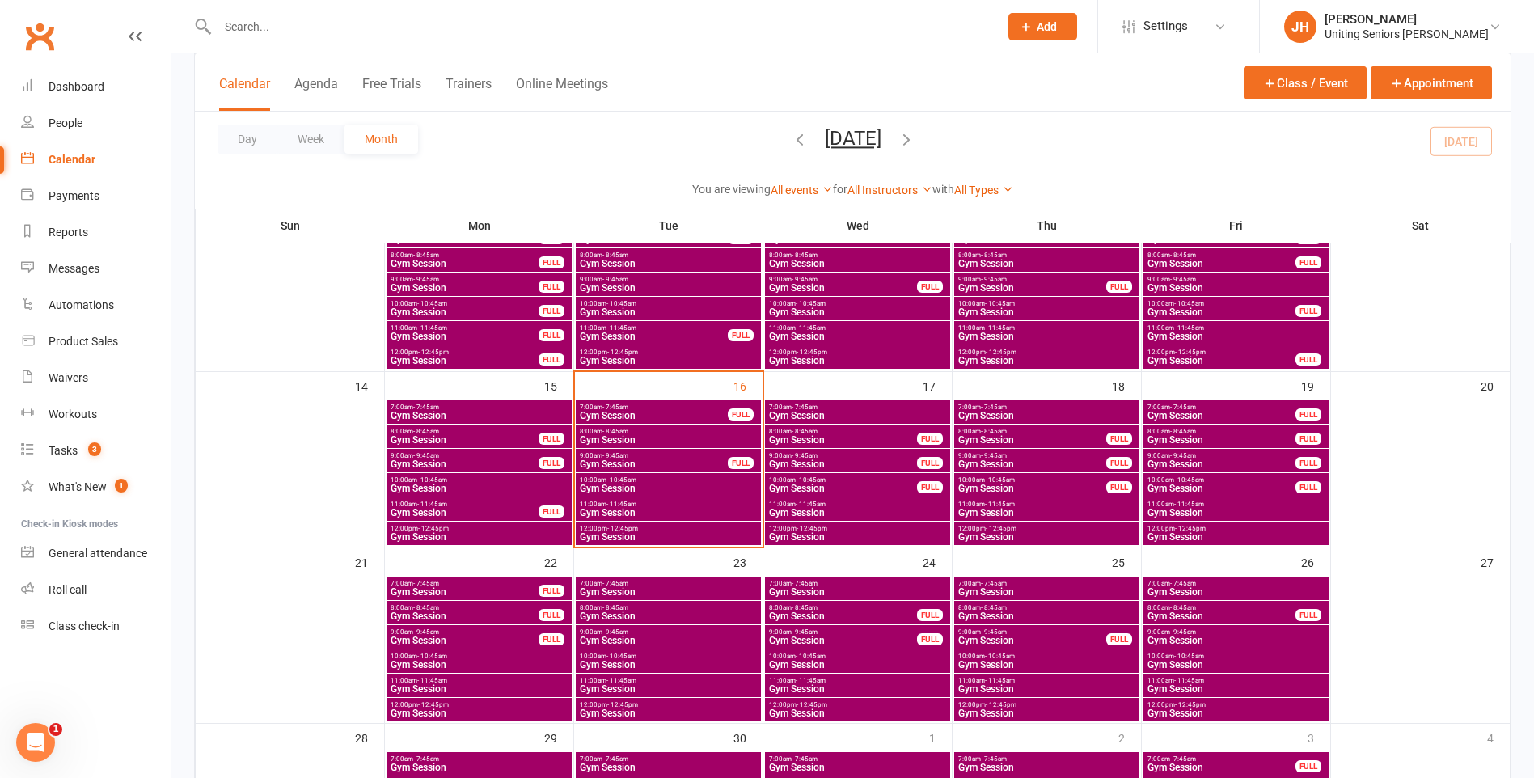
click at [677, 504] on span "11:00am - 11:45am" at bounding box center [668, 504] width 179 height 7
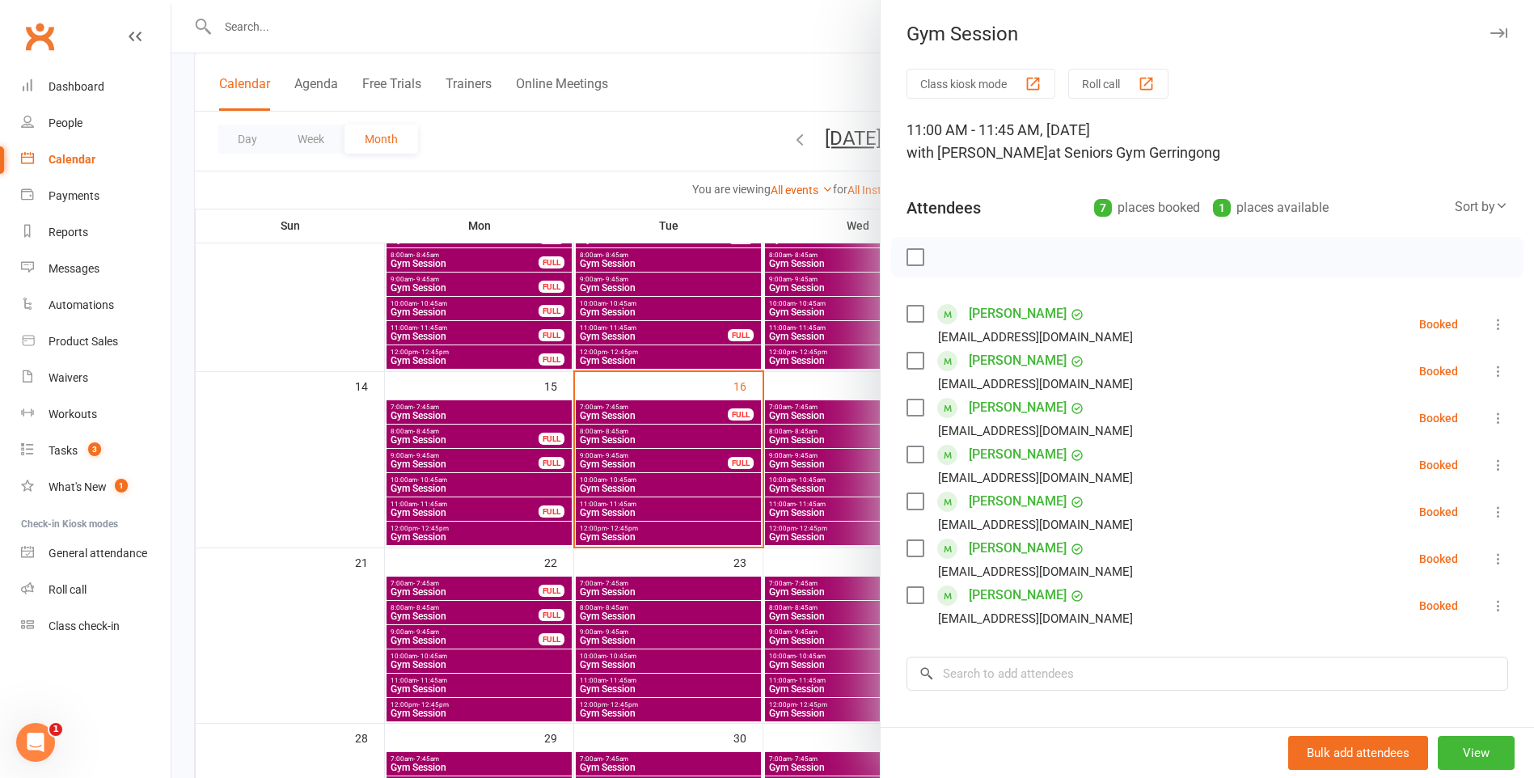
click at [682, 532] on div at bounding box center [852, 389] width 1363 height 778
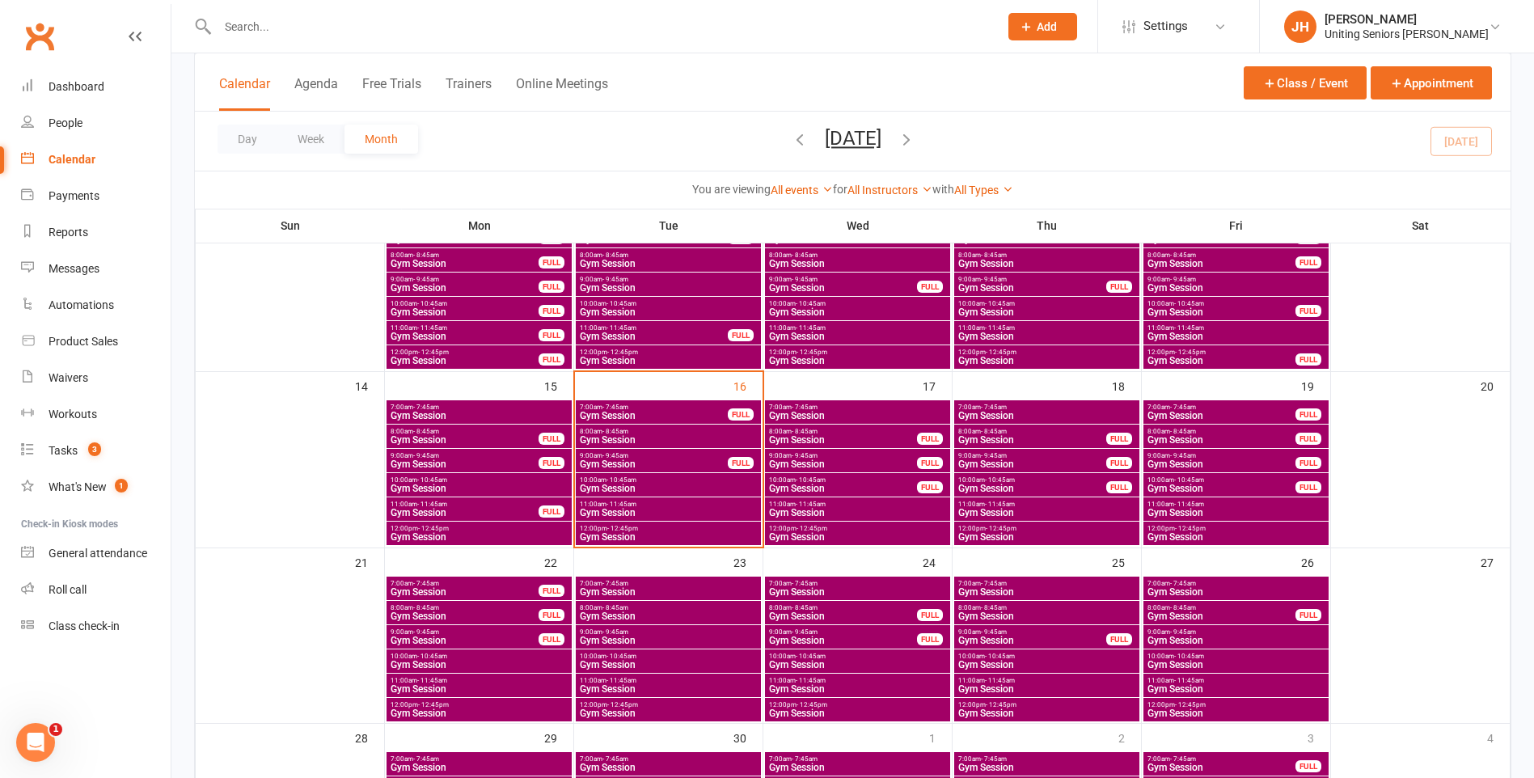
click at [680, 535] on span "Gym Session" at bounding box center [668, 537] width 179 height 10
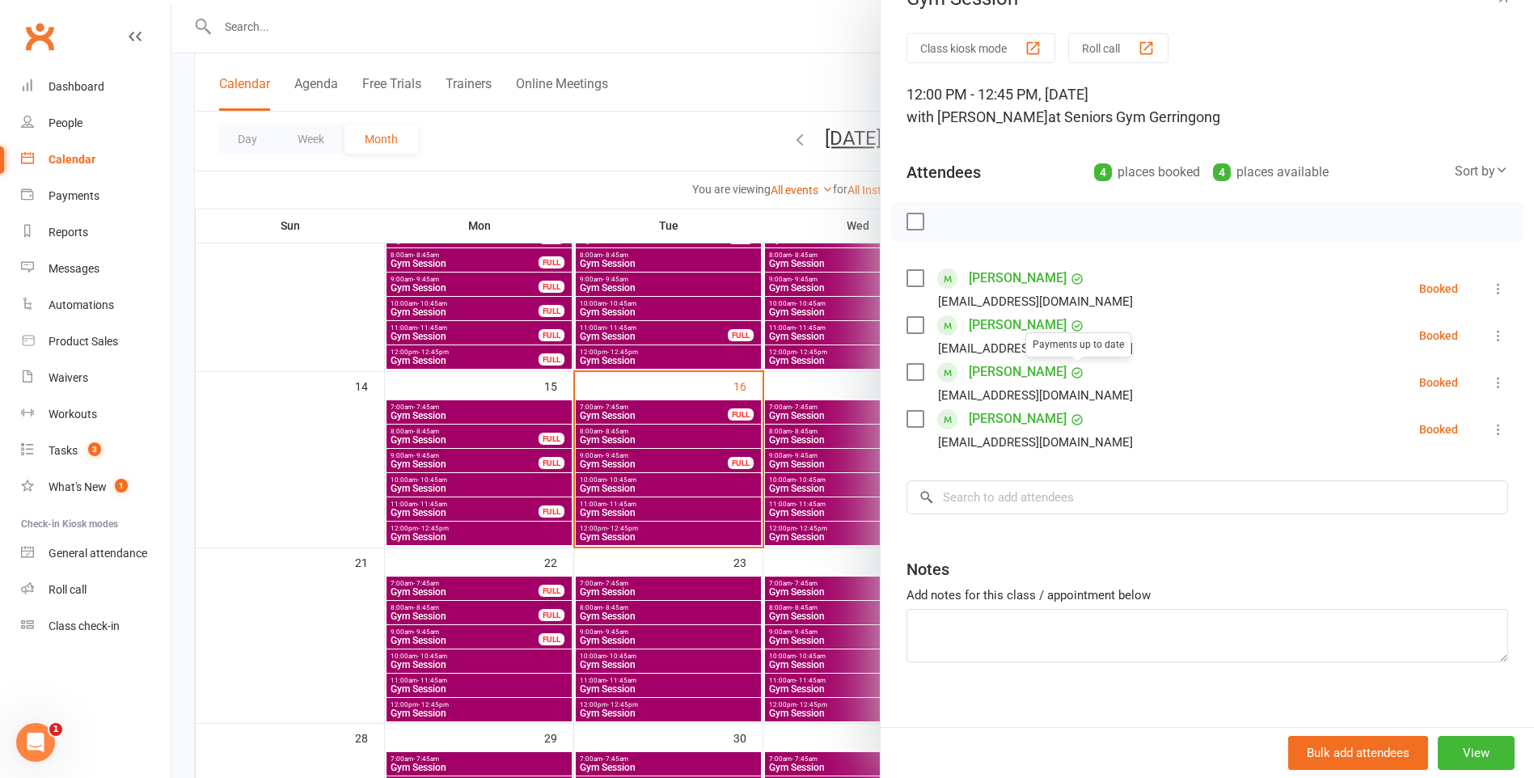
scroll to position [52, 0]
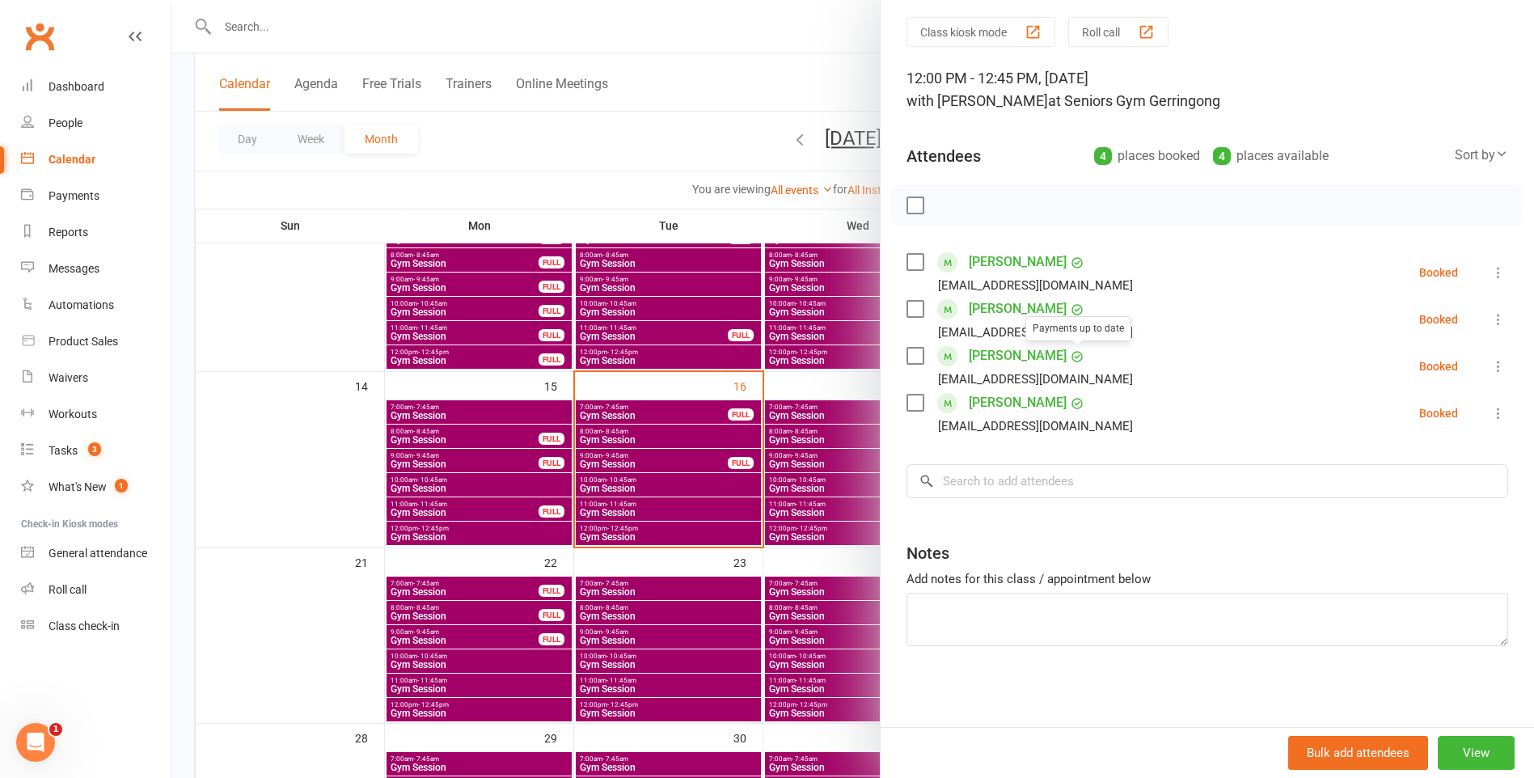
click at [611, 170] on div at bounding box center [852, 389] width 1363 height 778
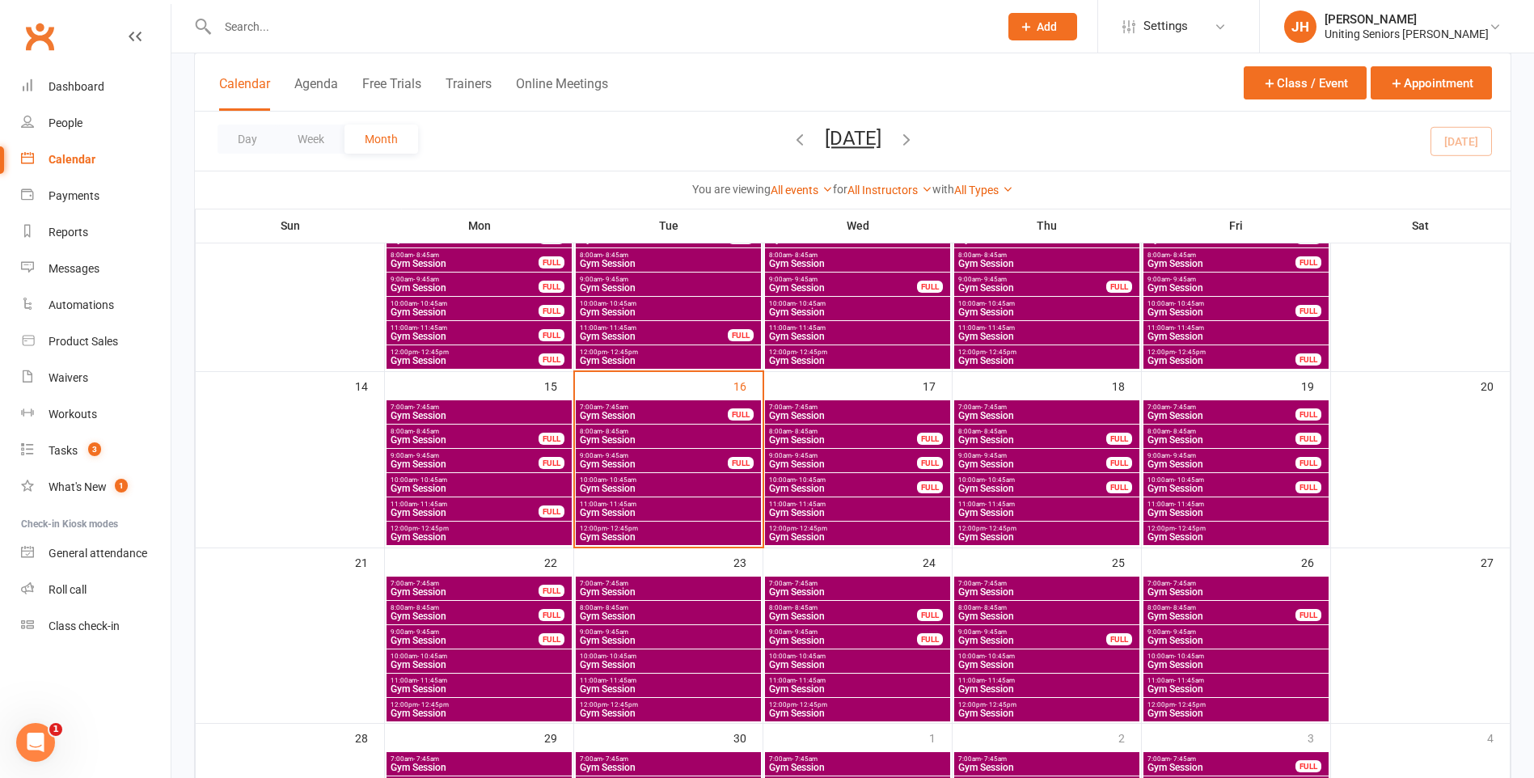
click at [628, 412] on span "Gym Session" at bounding box center [654, 416] width 150 height 10
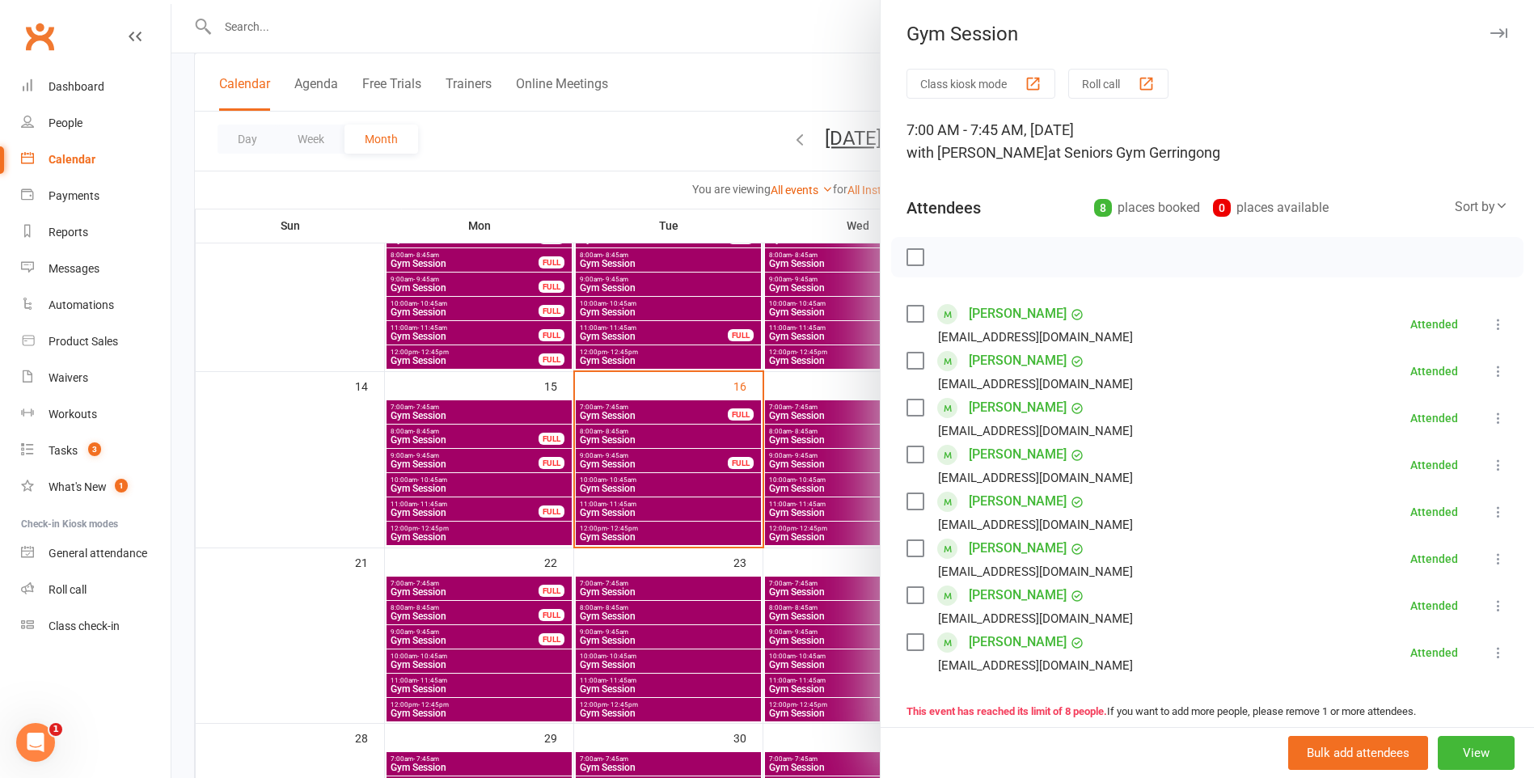
click at [631, 145] on div at bounding box center [852, 389] width 1363 height 778
